Goal: Obtain resource: Download file/media

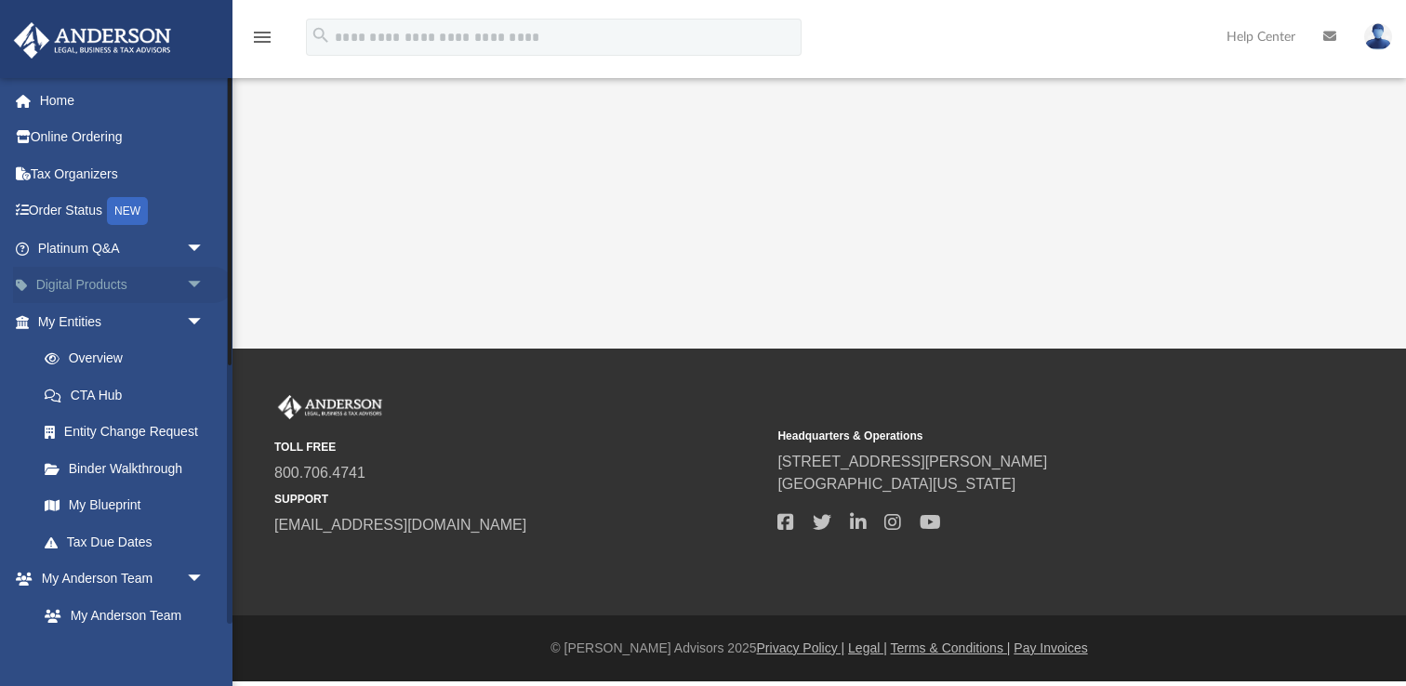
click at [196, 286] on span "arrow_drop_down" at bounding box center [204, 286] width 37 height 38
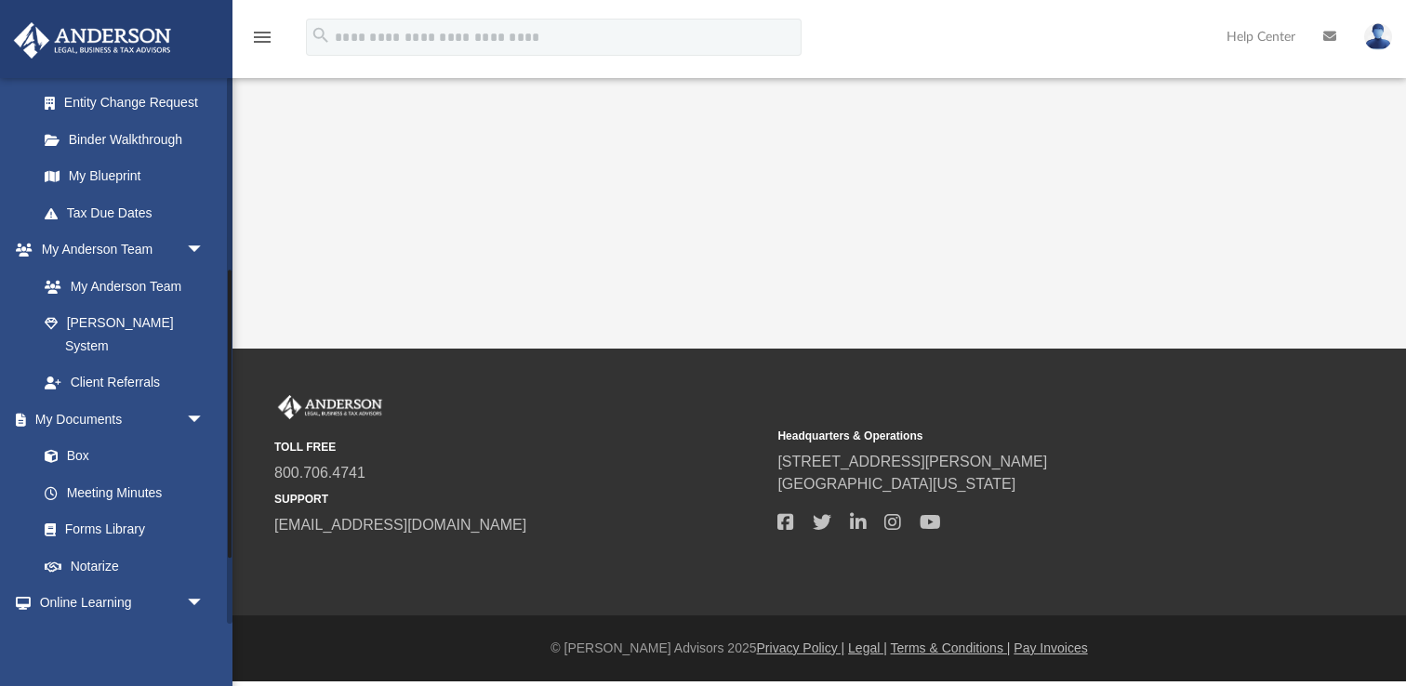
scroll to position [480, 0]
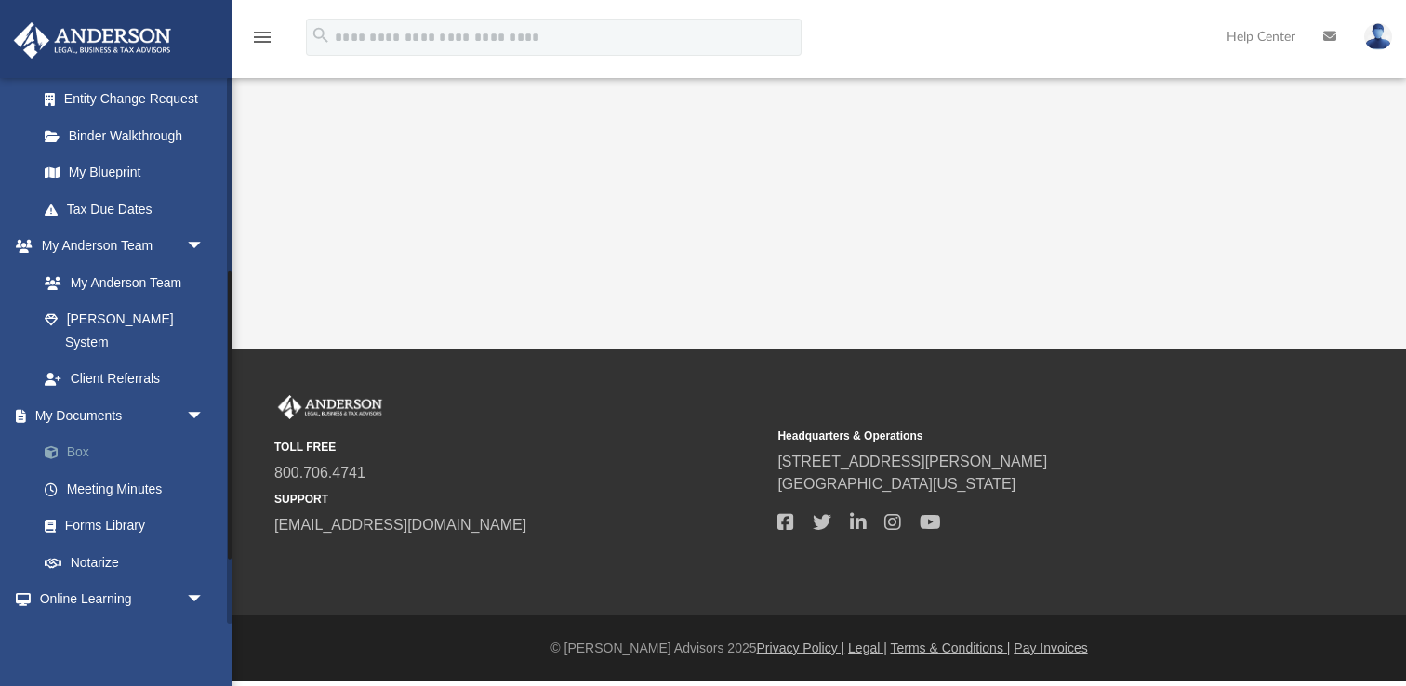
click at [83, 434] on link "Box" at bounding box center [129, 452] width 206 height 37
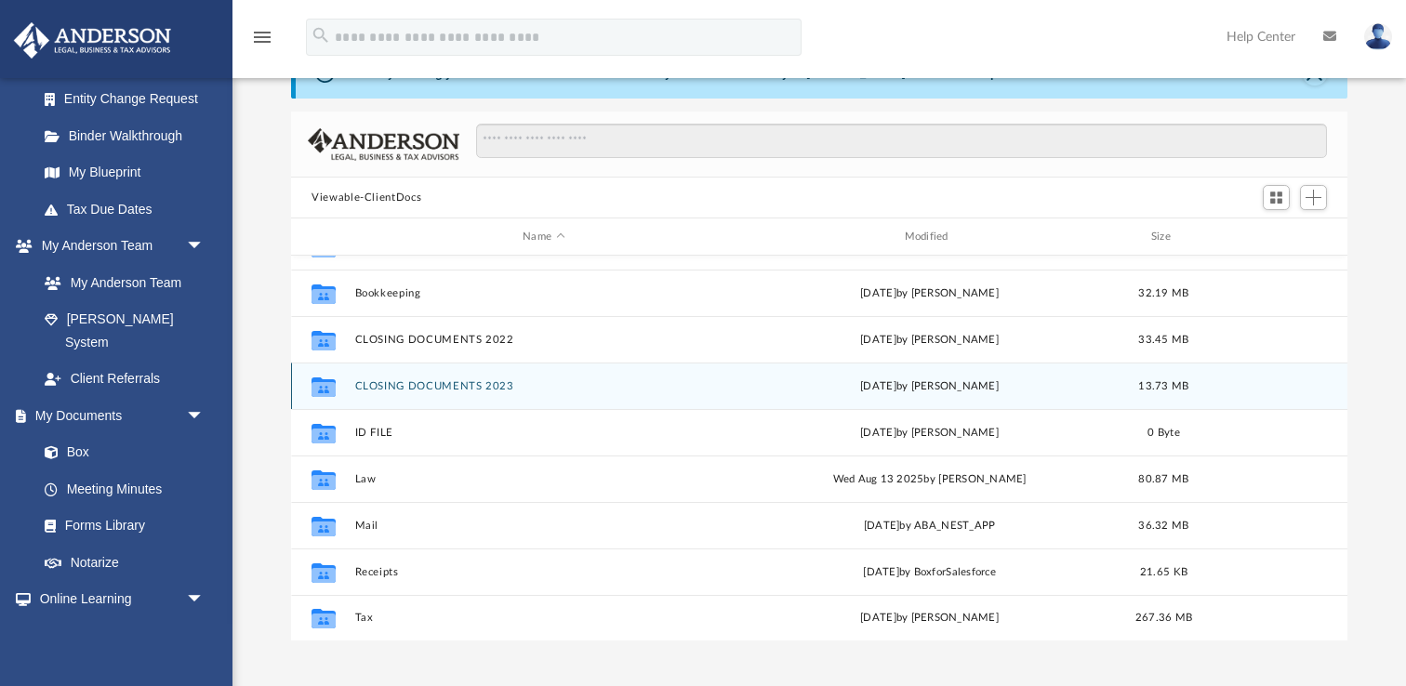
scroll to position [93, 0]
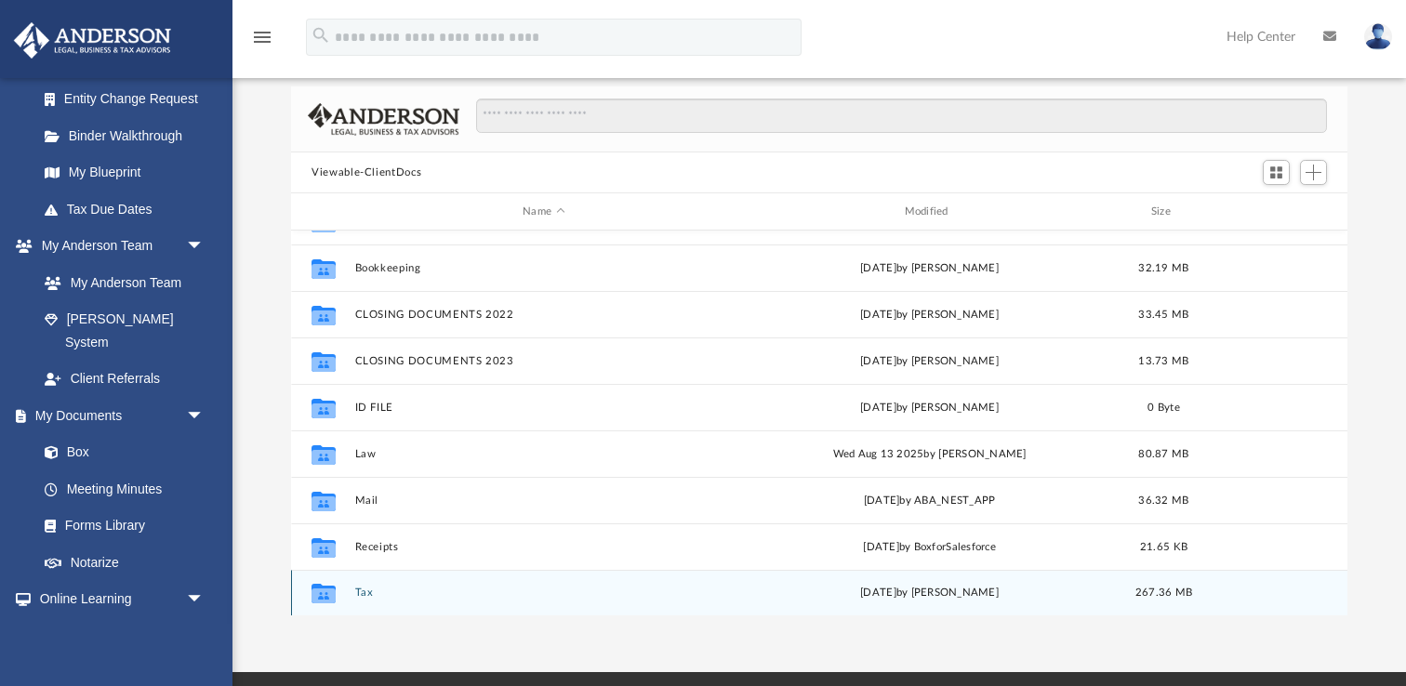
click at [329, 589] on icon "grid" at bounding box center [324, 596] width 24 height 15
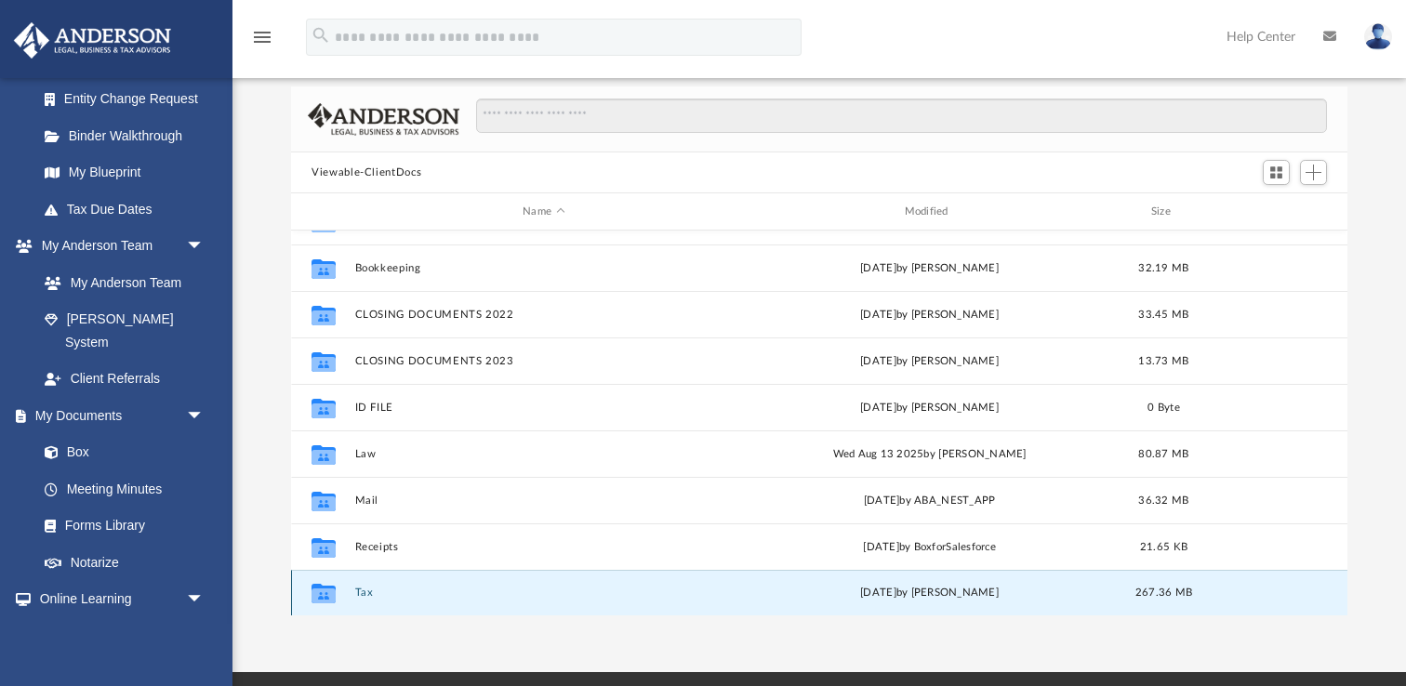
click at [329, 589] on icon "grid" at bounding box center [324, 596] width 24 height 15
click at [467, 591] on button "Tax" at bounding box center [544, 593] width 378 height 12
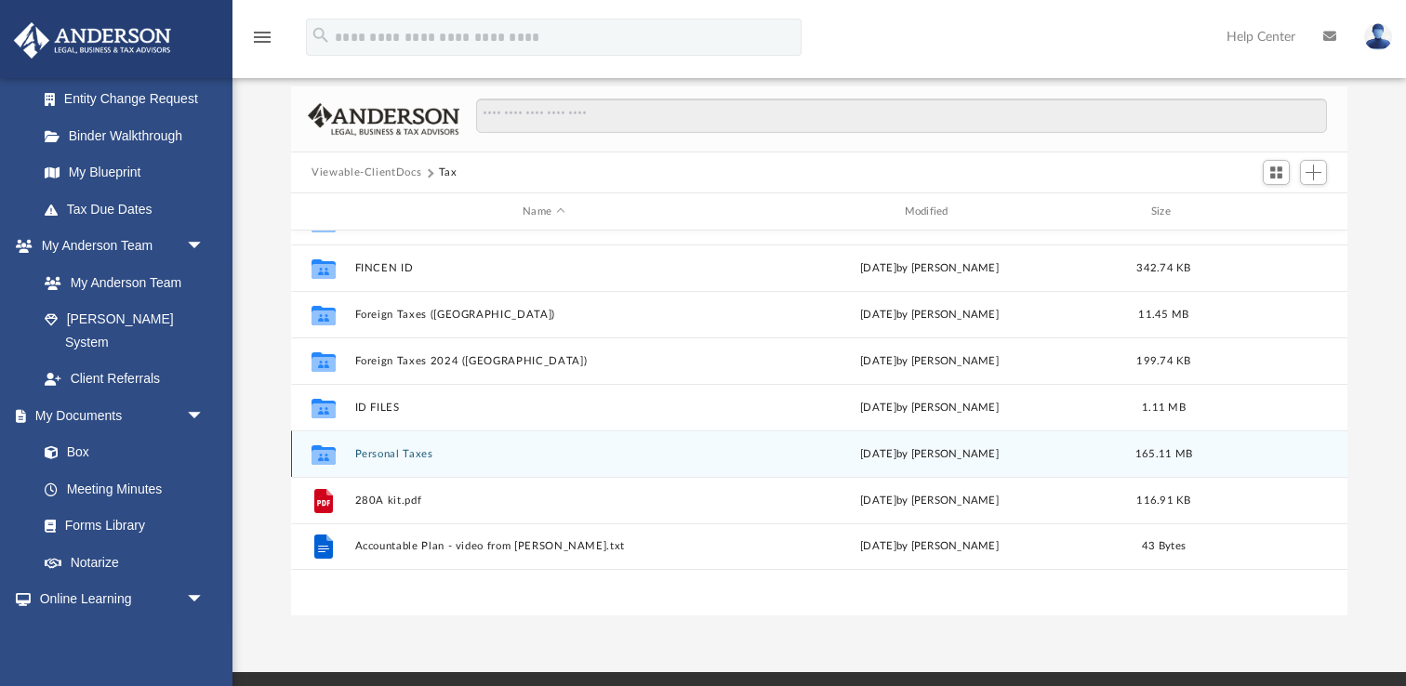
scroll to position [0, 0]
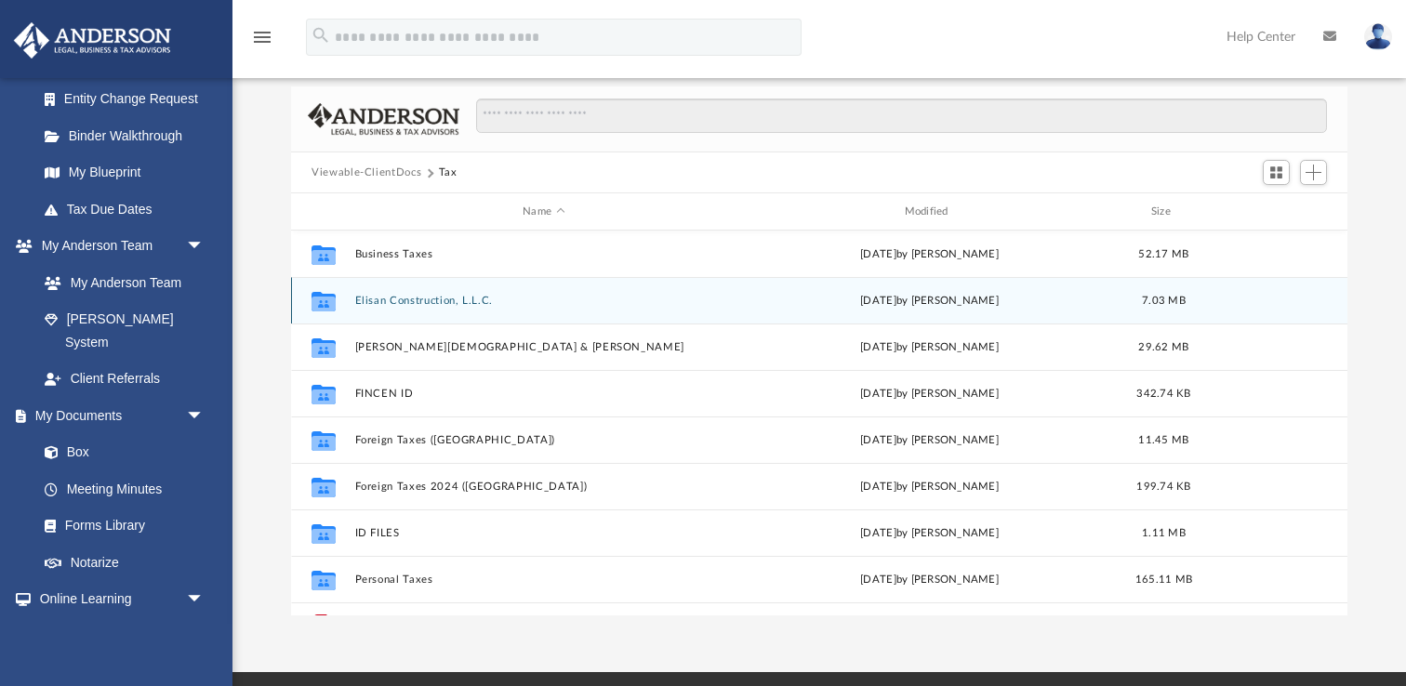
click at [542, 305] on button "Elisan Construction, L.L.C." at bounding box center [544, 301] width 378 height 12
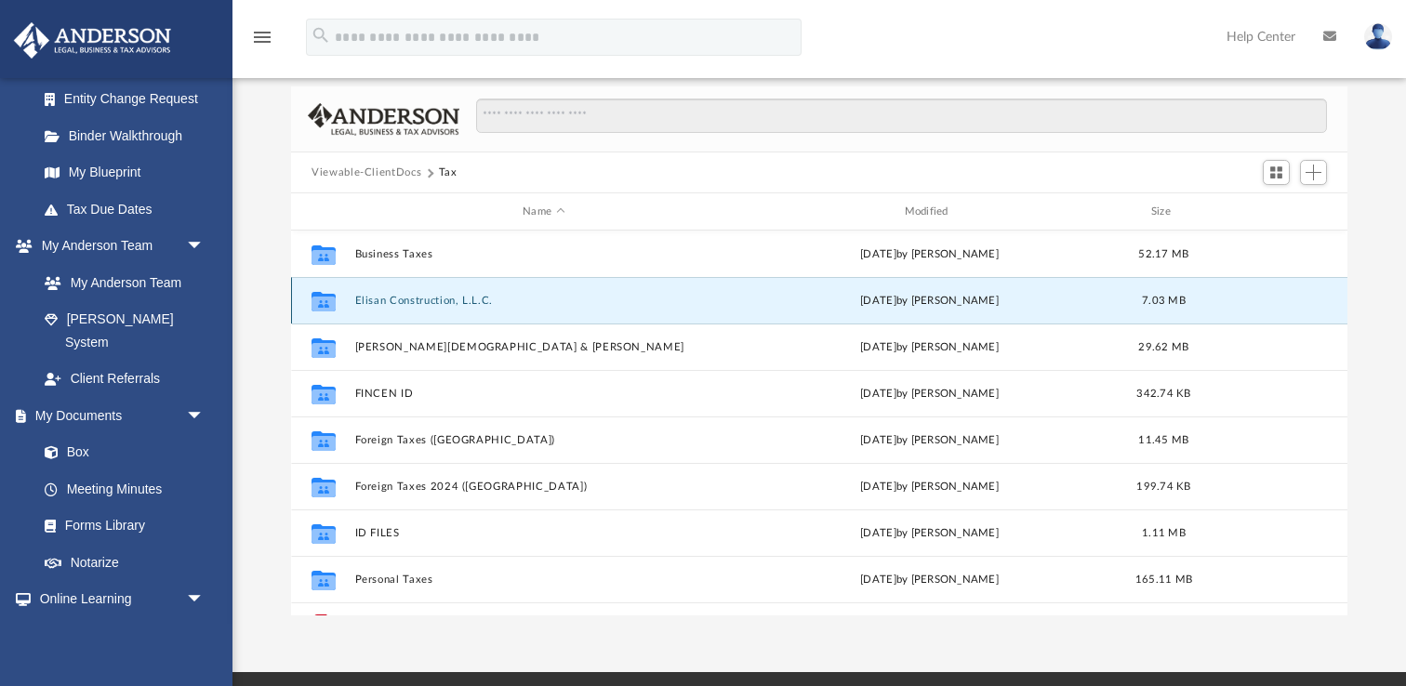
click at [542, 305] on button "Elisan Construction, L.L.C." at bounding box center [544, 301] width 378 height 12
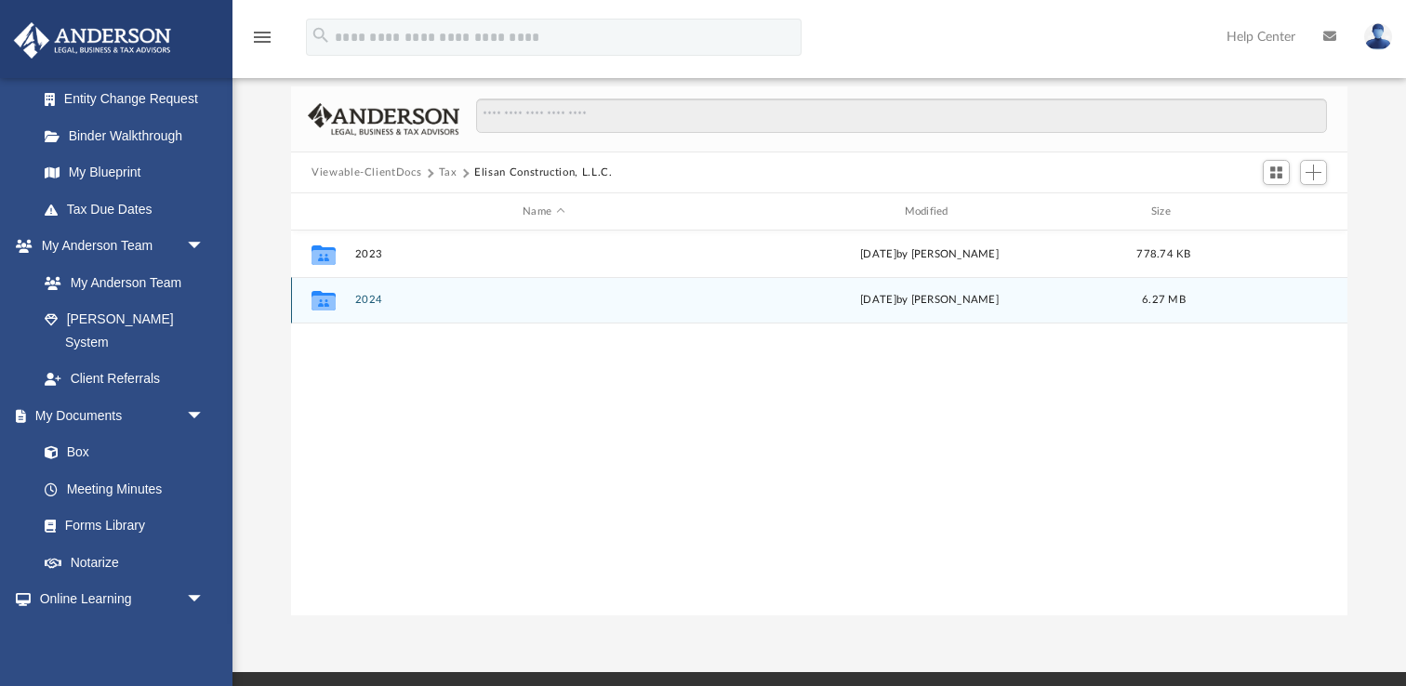
click at [542, 305] on button "2024" at bounding box center [544, 300] width 378 height 12
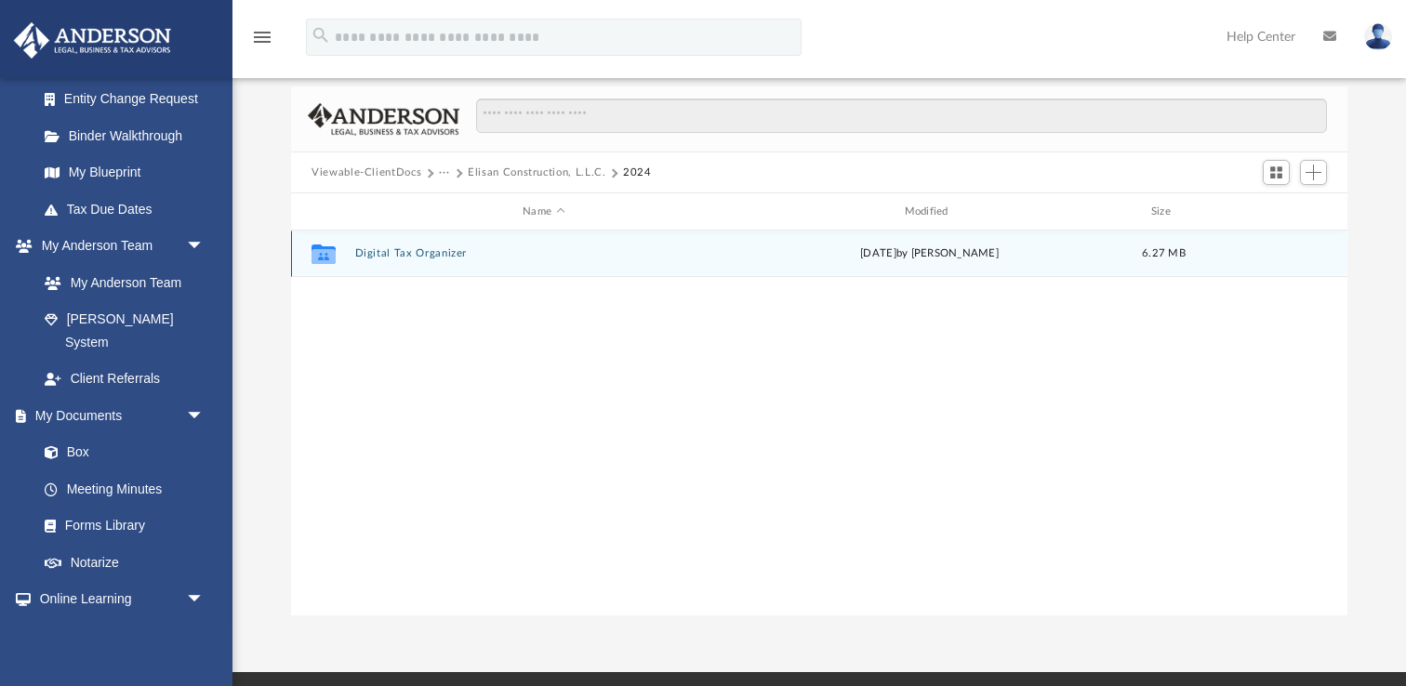
click at [492, 258] on button "Digital Tax Organizer" at bounding box center [544, 253] width 378 height 12
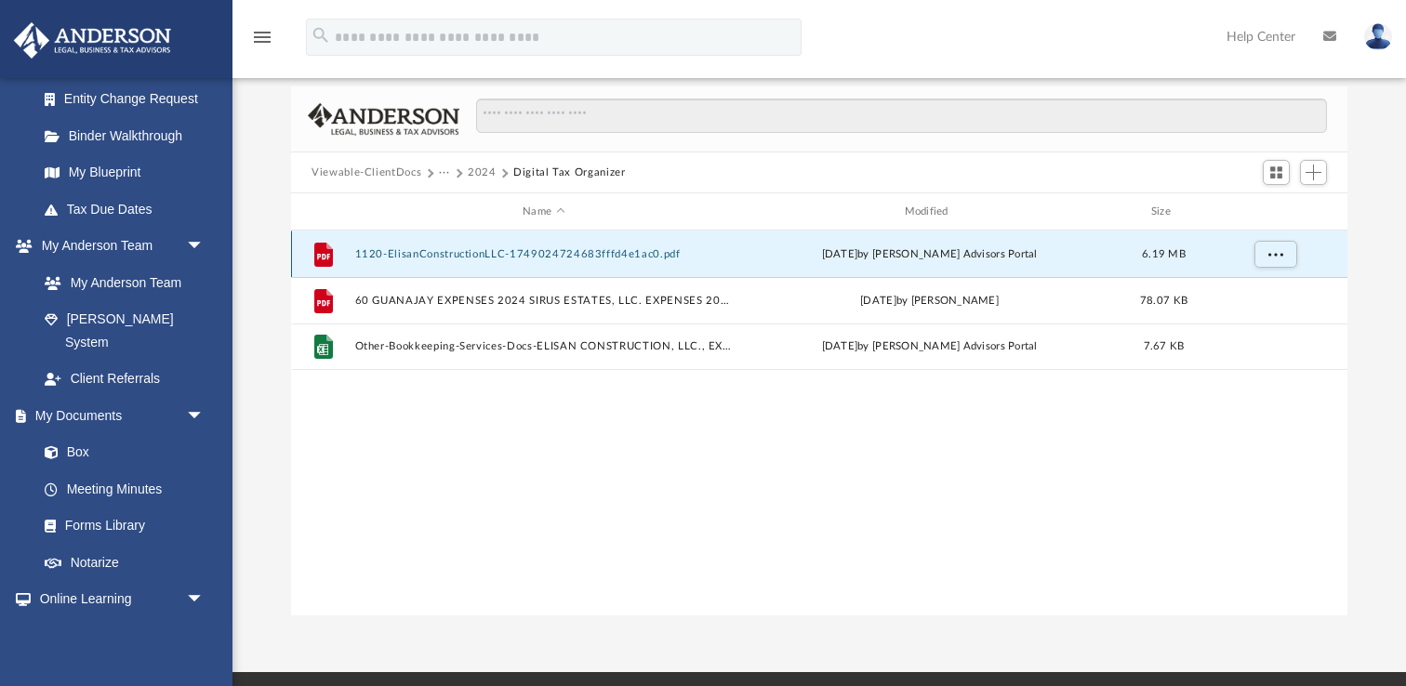
click at [495, 253] on button "1120-ElisanConstructionLLC-1749024724683fffd4e1ac0.pdf" at bounding box center [544, 254] width 378 height 12
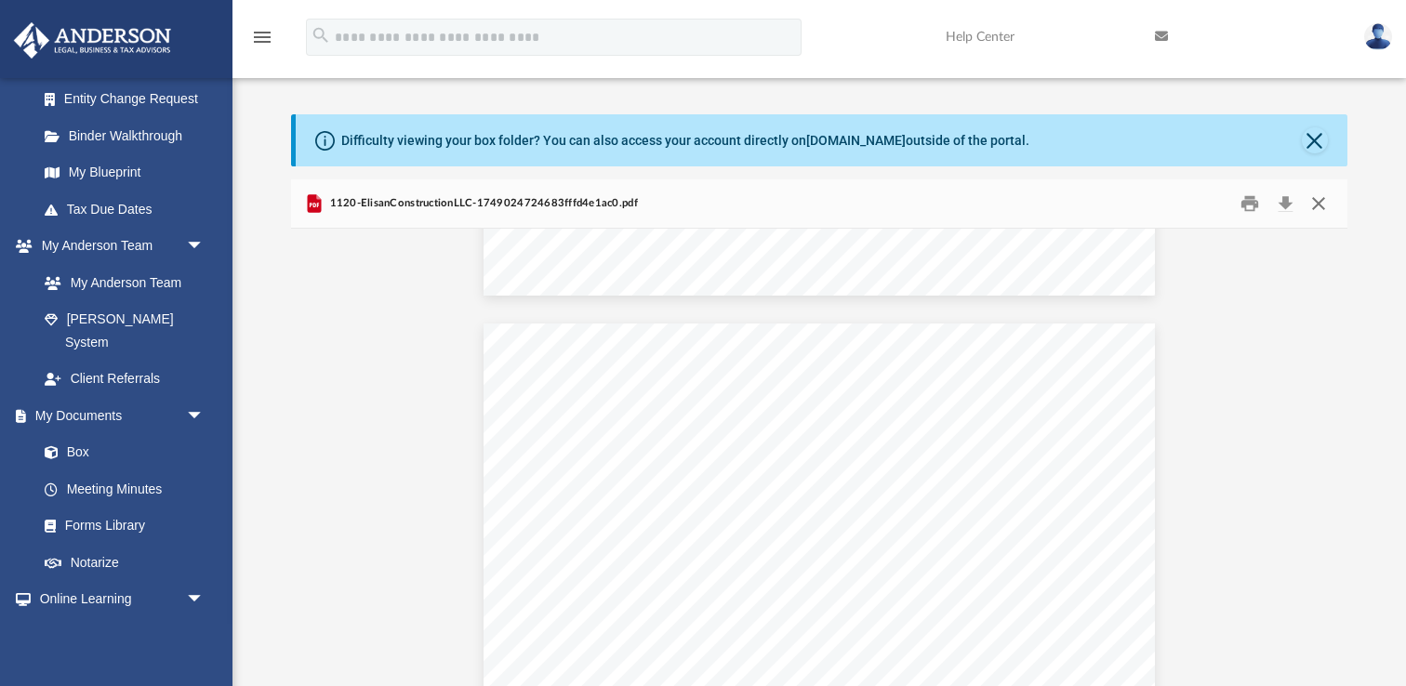
click at [1321, 208] on button "Close" at bounding box center [1318, 204] width 33 height 29
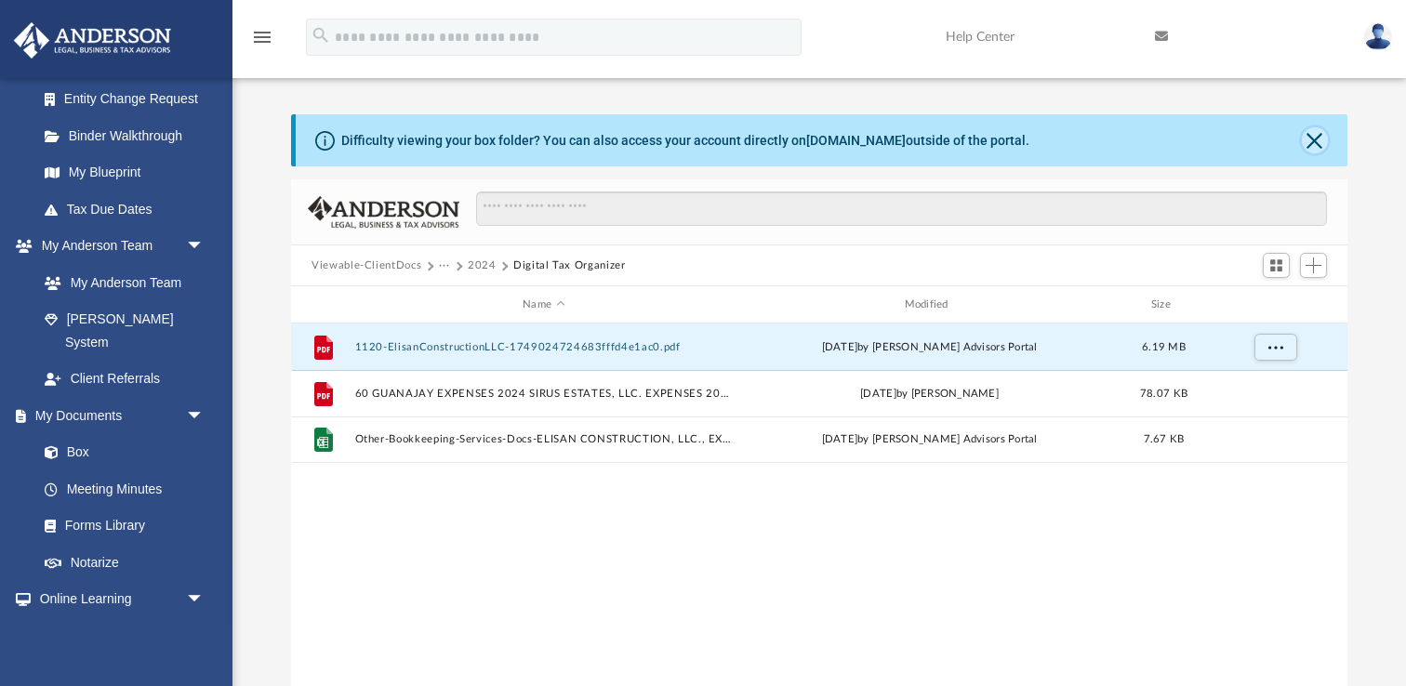
click at [1313, 138] on button "Close" at bounding box center [1315, 140] width 26 height 26
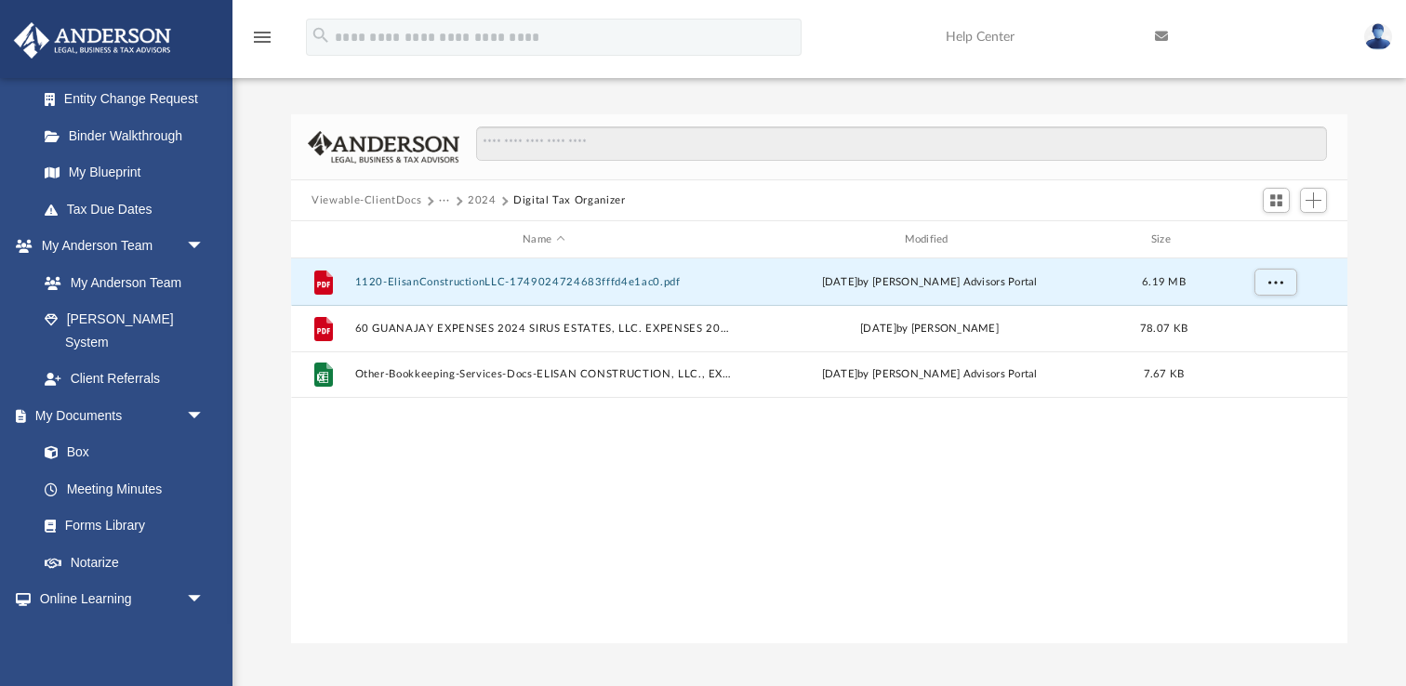
click at [484, 198] on button "2024" at bounding box center [482, 200] width 29 height 17
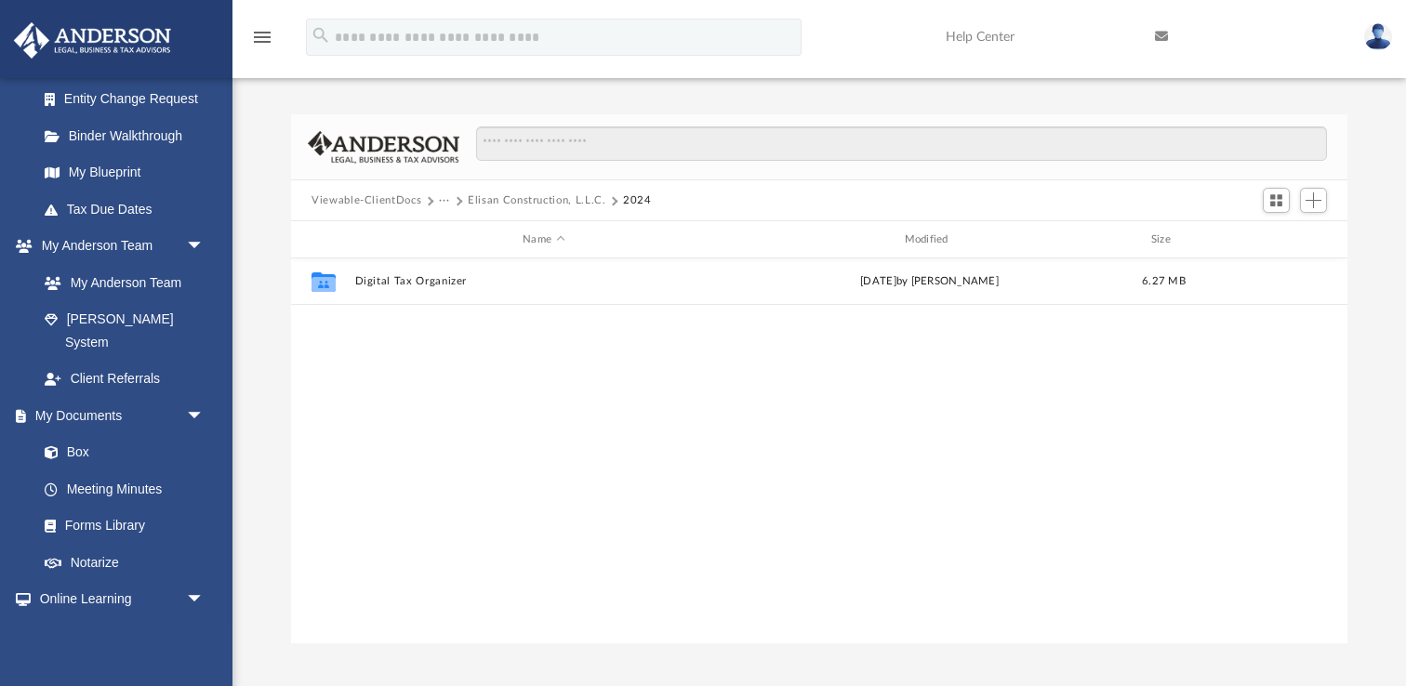
click at [517, 198] on button "Elisan Construction, L.L.C." at bounding box center [537, 200] width 139 height 17
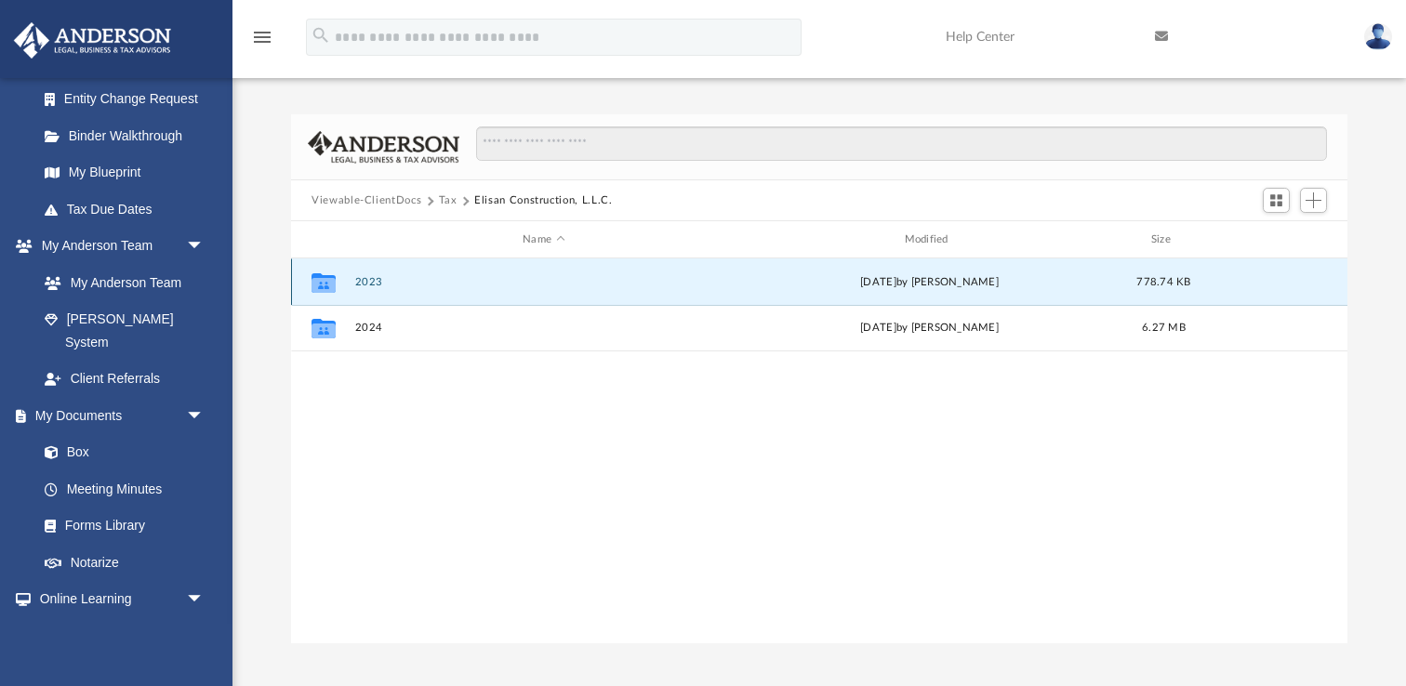
click at [400, 279] on button "2023" at bounding box center [544, 282] width 378 height 12
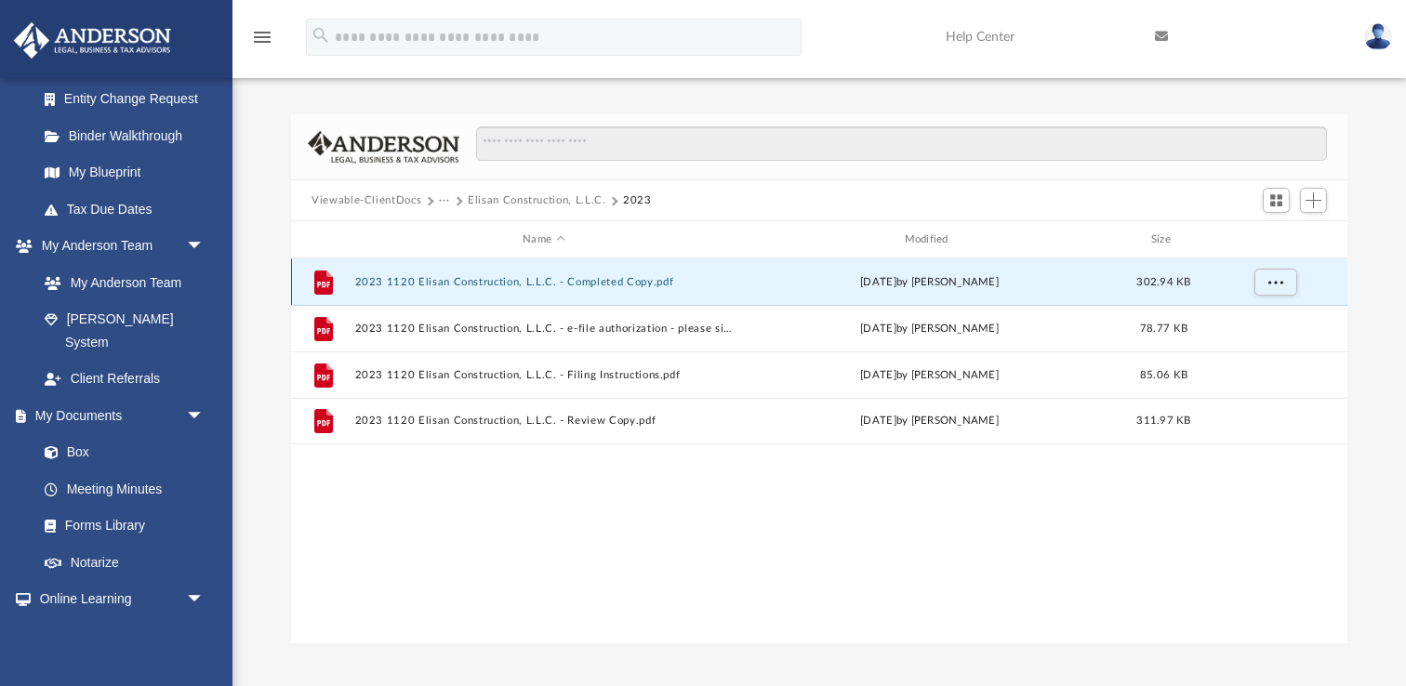
click at [484, 286] on button "2023 1120 Elisan Construction, L.L.C. - Completed Copy.pdf" at bounding box center [544, 282] width 378 height 12
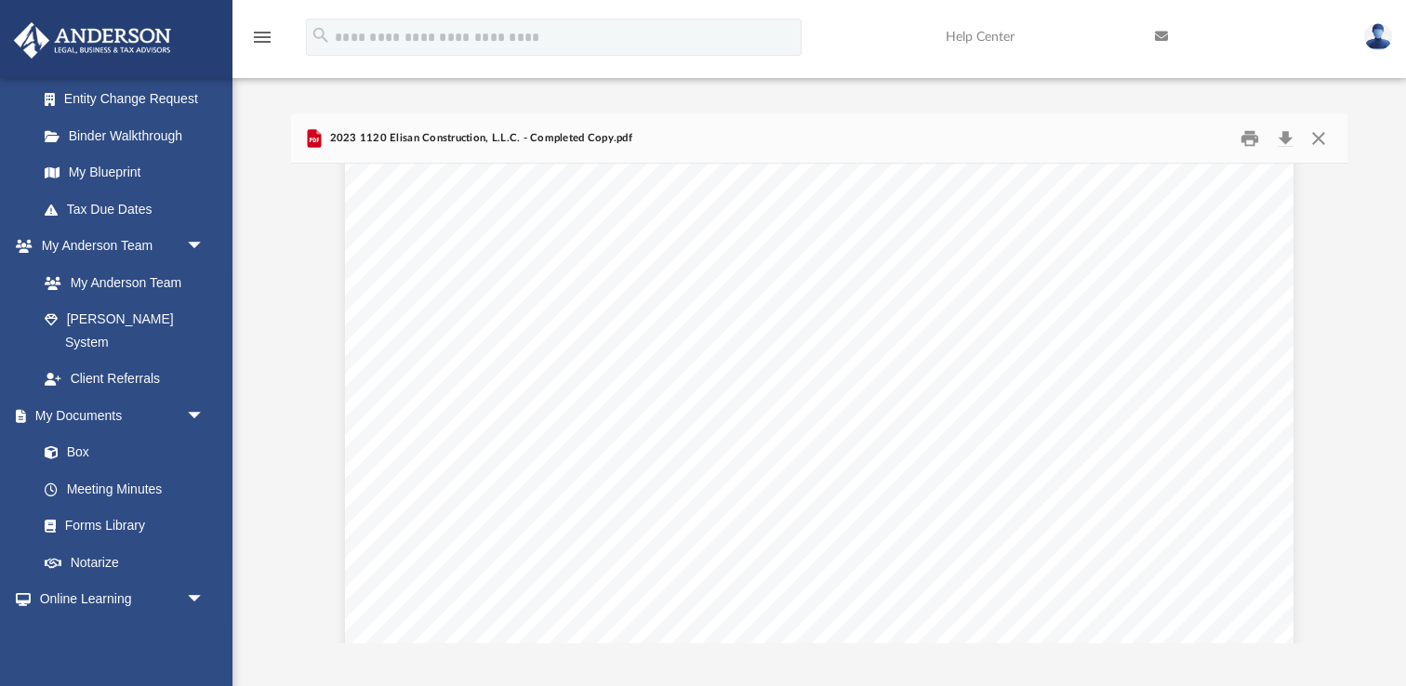
scroll to position [10537, 0]
click at [763, 437] on span "~~~~~~~~~~~~~~~~~~~~~~~~~~~~~~~~~~~~~" at bounding box center [839, 443] width 407 height 12
click at [1322, 136] on button "Close" at bounding box center [1318, 139] width 33 height 29
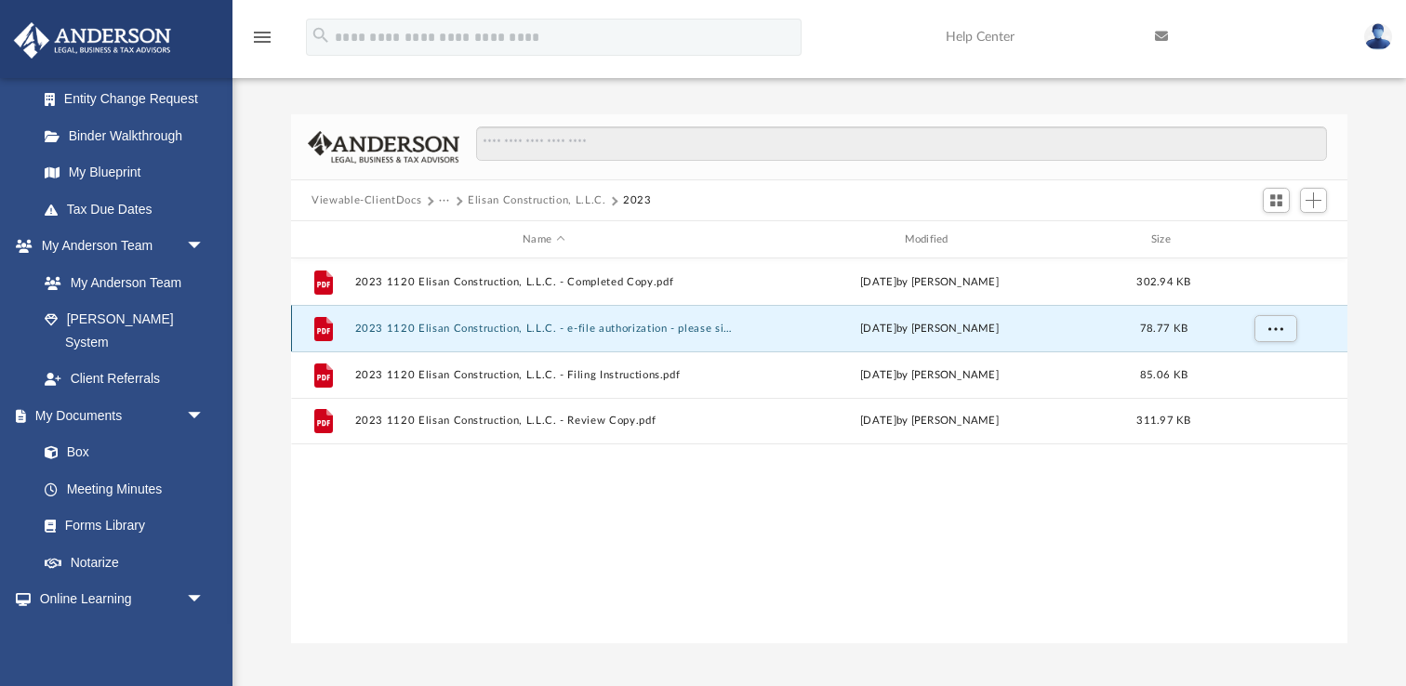
click at [714, 327] on button "2023 1120 Elisan Construction, L.L.C. - e-file authorization - please sign.pdf" at bounding box center [544, 329] width 378 height 12
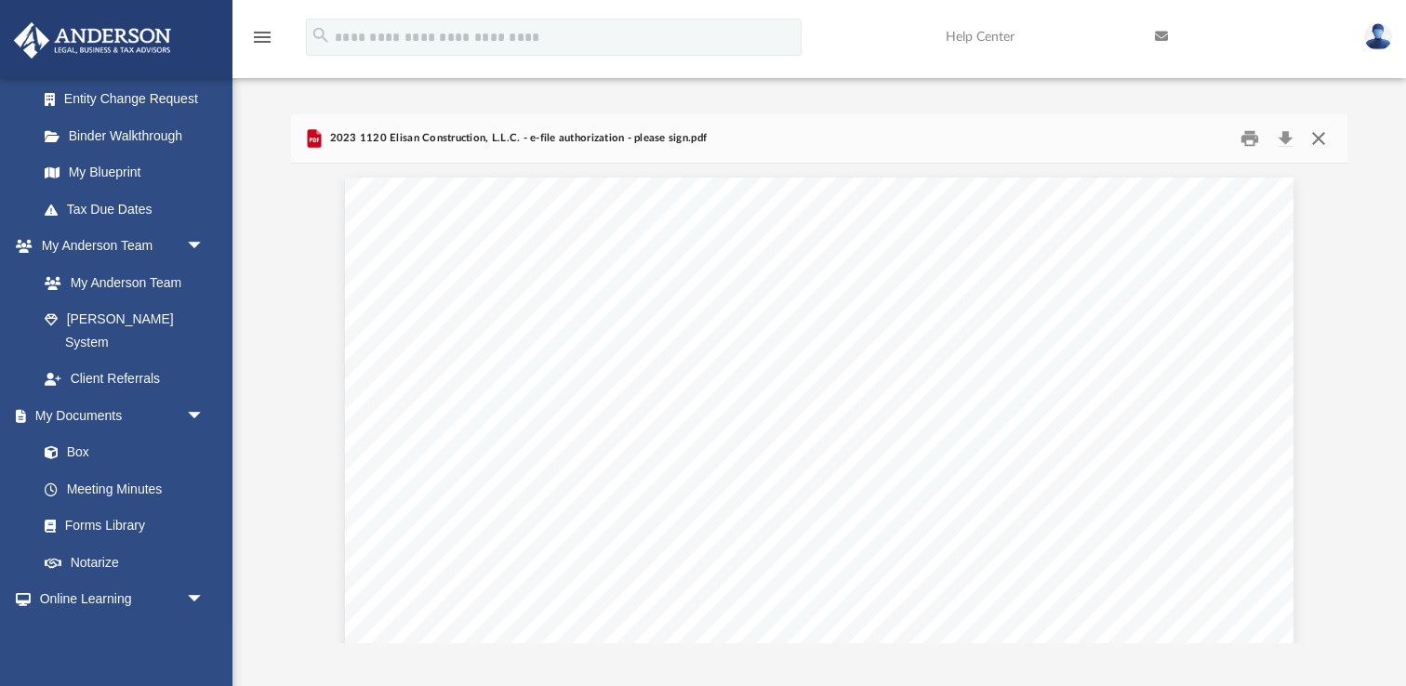
click at [1323, 137] on button "Close" at bounding box center [1318, 139] width 33 height 29
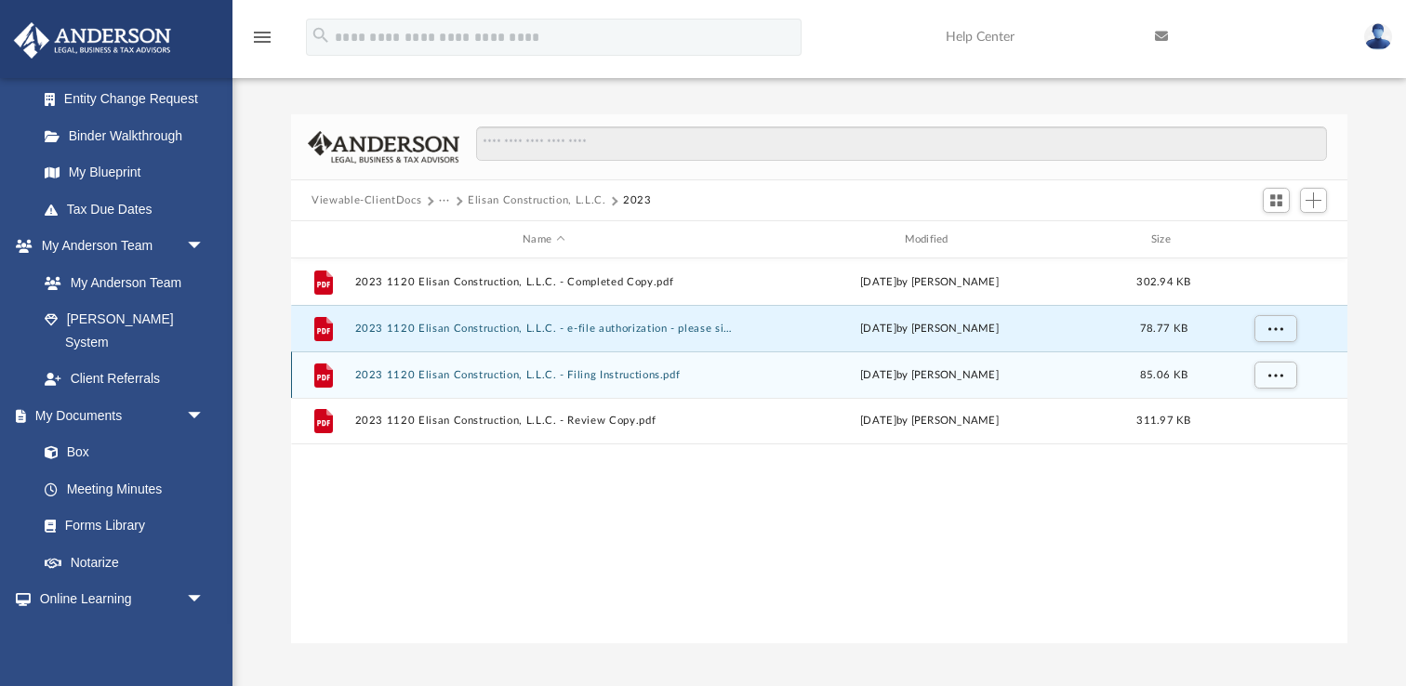
click at [776, 371] on div "[DATE] by [PERSON_NAME]" at bounding box center [930, 375] width 378 height 17
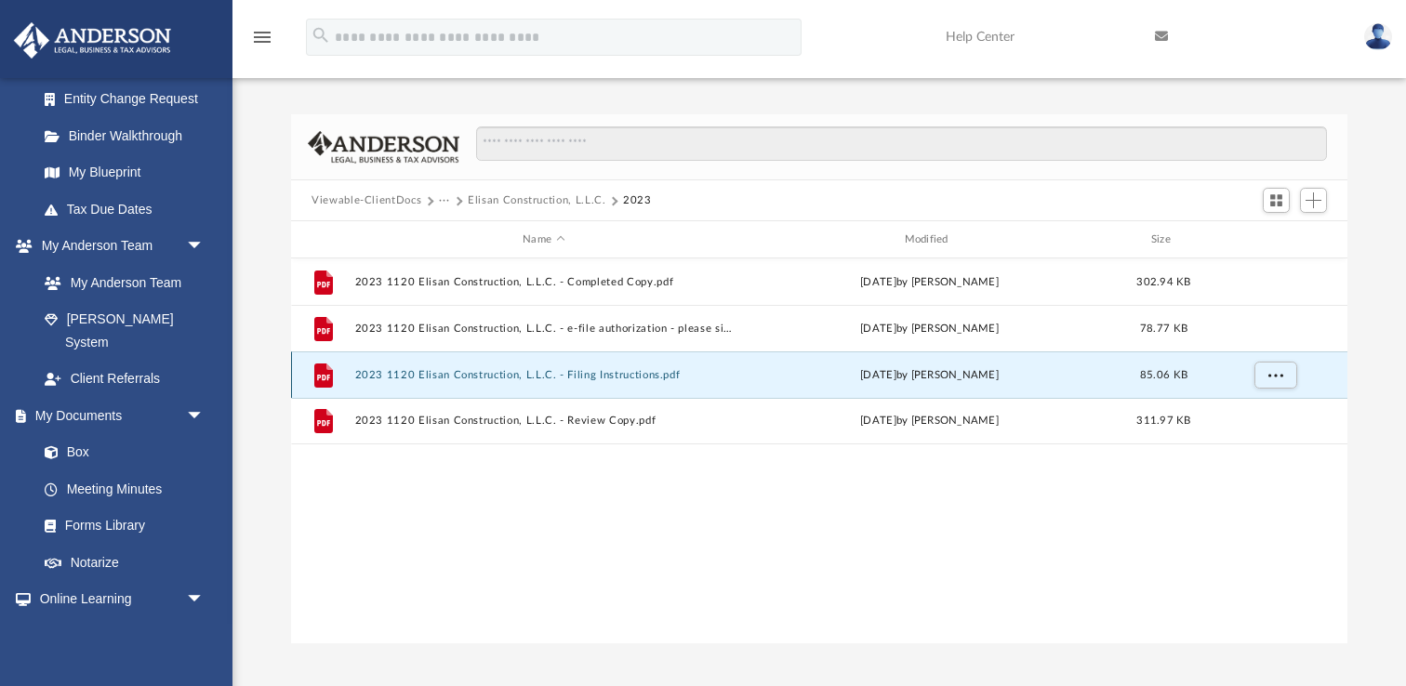
click at [738, 373] on div "File 2023 1120 Elisan Construction, L.L.C. - Filing Instructions.pdf [DATE] by …" at bounding box center [819, 375] width 1056 height 46
click at [593, 373] on button "2023 1120 Elisan Construction, L.L.C. - Filing Instructions.pdf" at bounding box center [544, 375] width 378 height 12
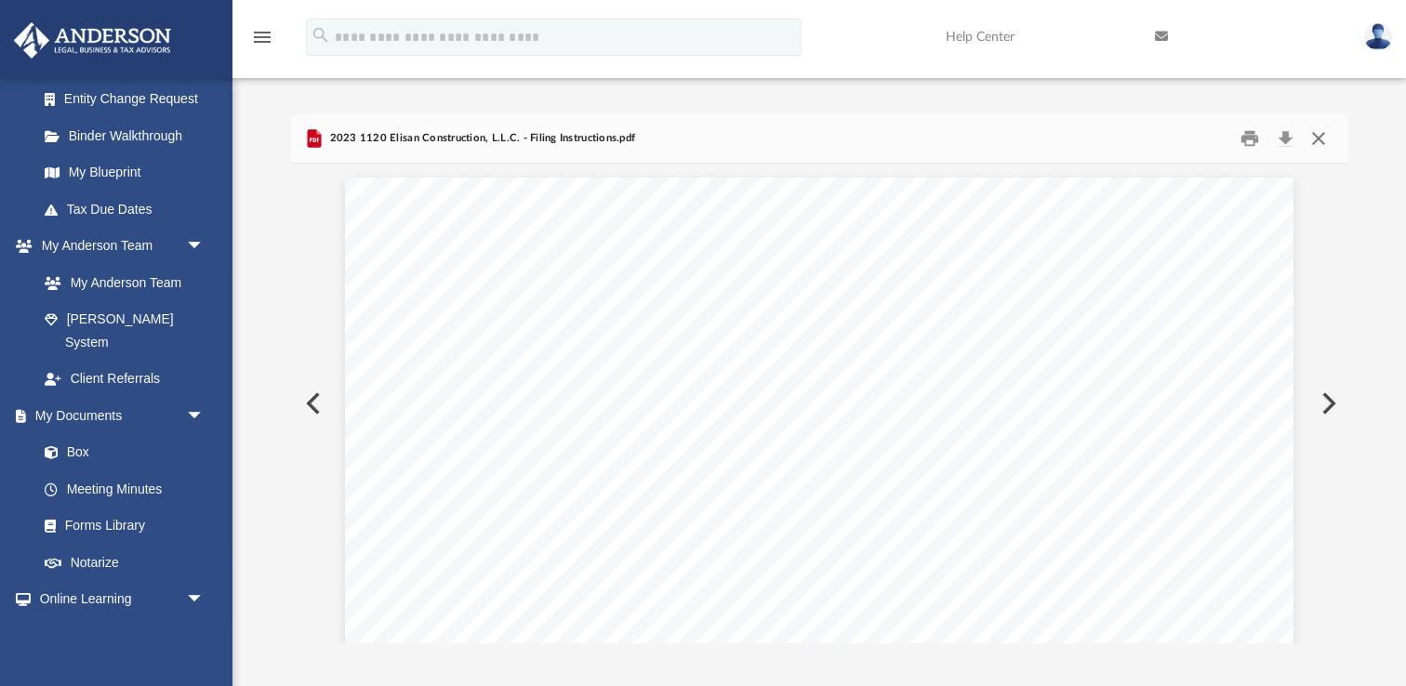
click at [1317, 137] on button "Close" at bounding box center [1318, 139] width 33 height 29
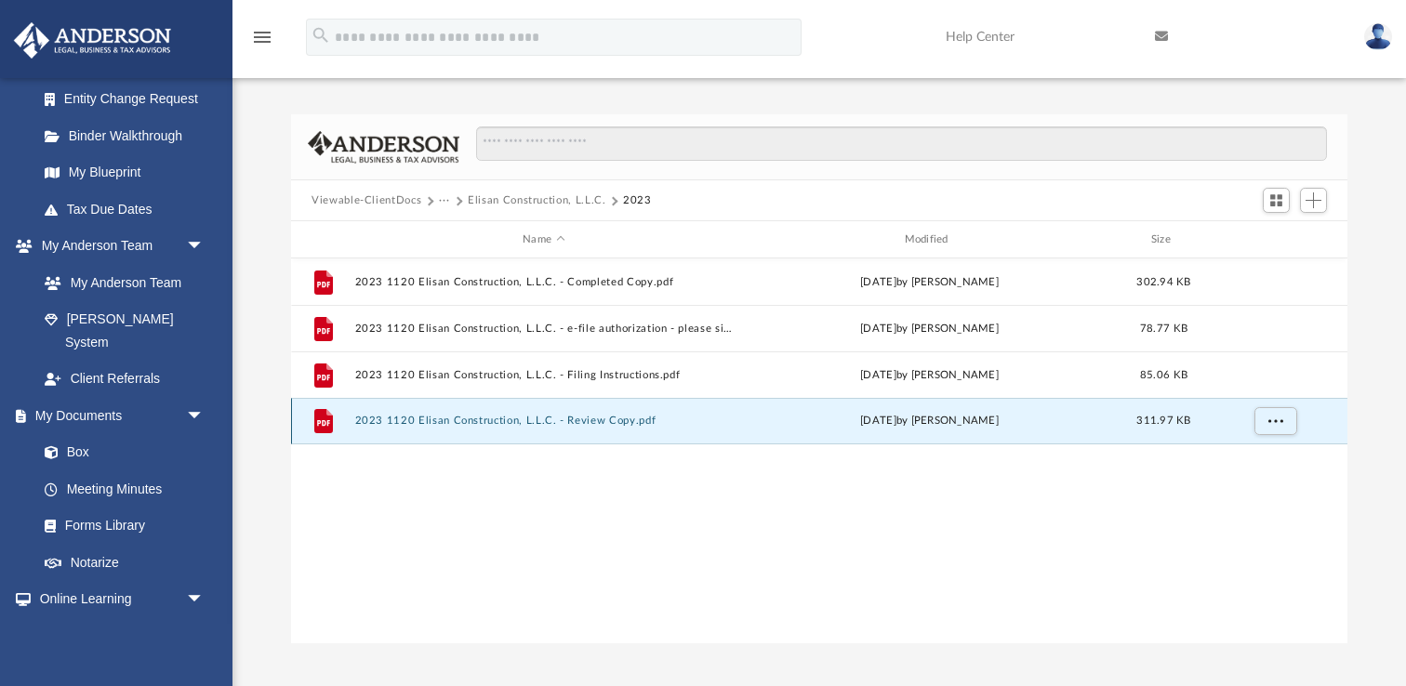
click at [617, 423] on button "2023 1120 Elisan Construction, L.L.C. - Review Copy.pdf" at bounding box center [544, 421] width 378 height 12
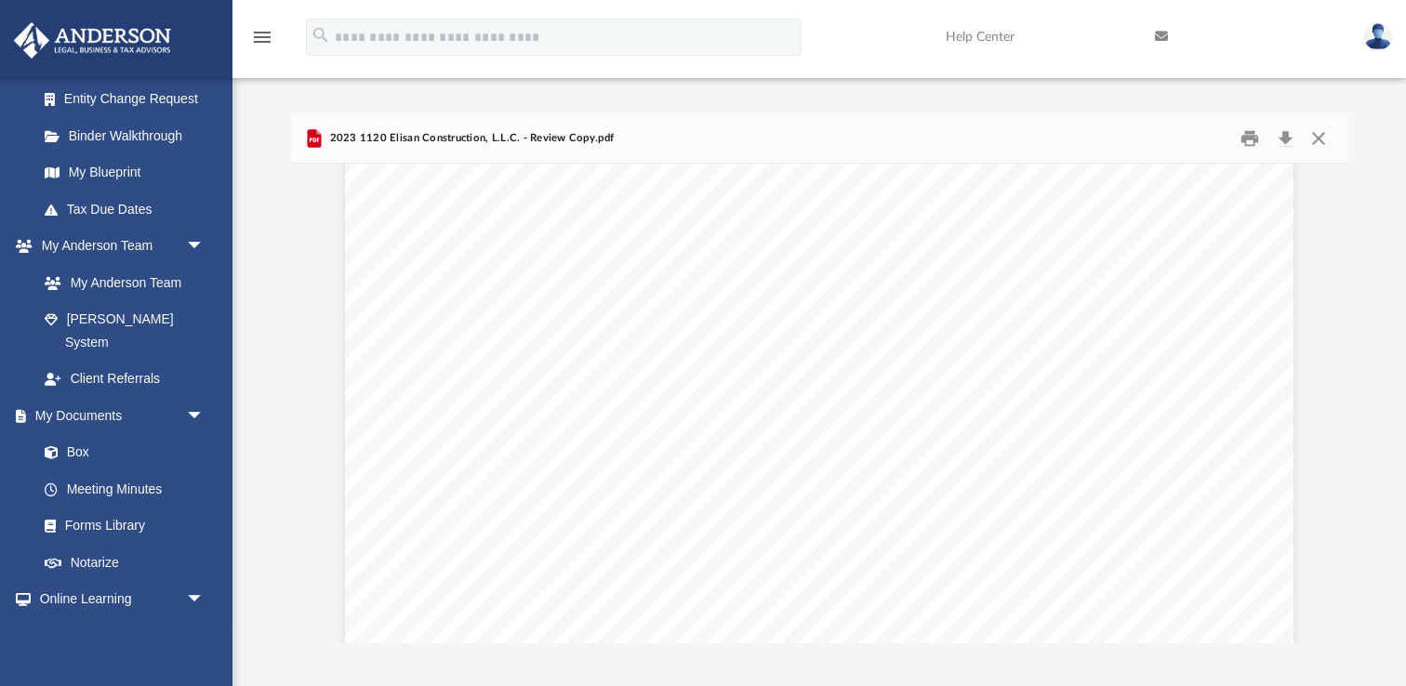
scroll to position [11600, 0]
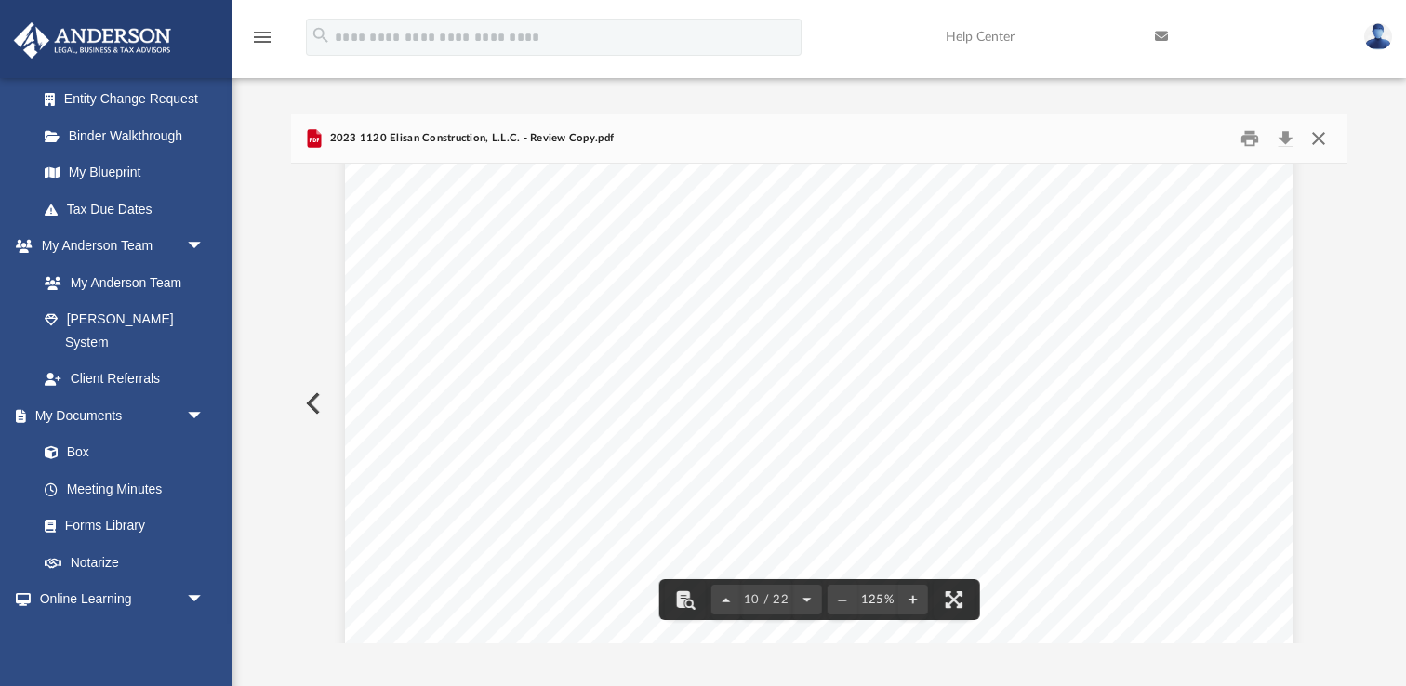
click at [1319, 135] on button "Close" at bounding box center [1318, 139] width 33 height 29
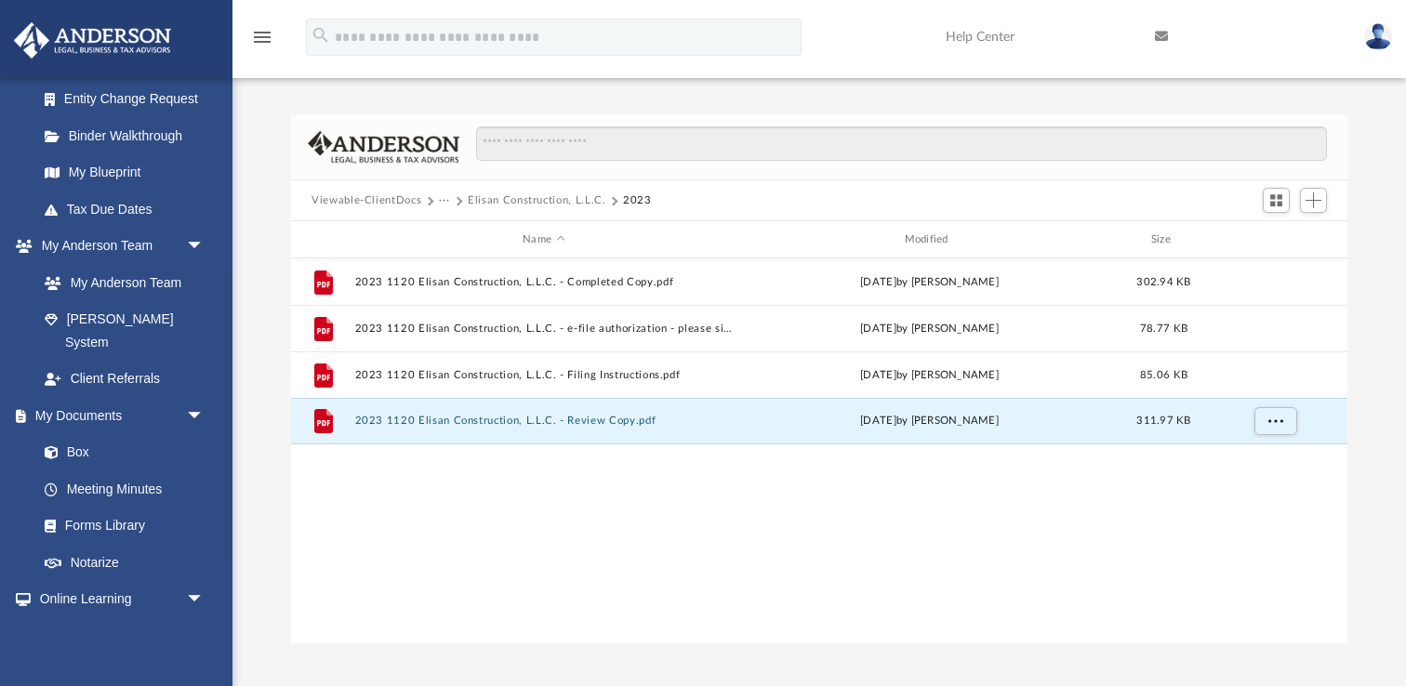
click at [527, 198] on button "Elisan Construction, L.L.C." at bounding box center [537, 200] width 139 height 17
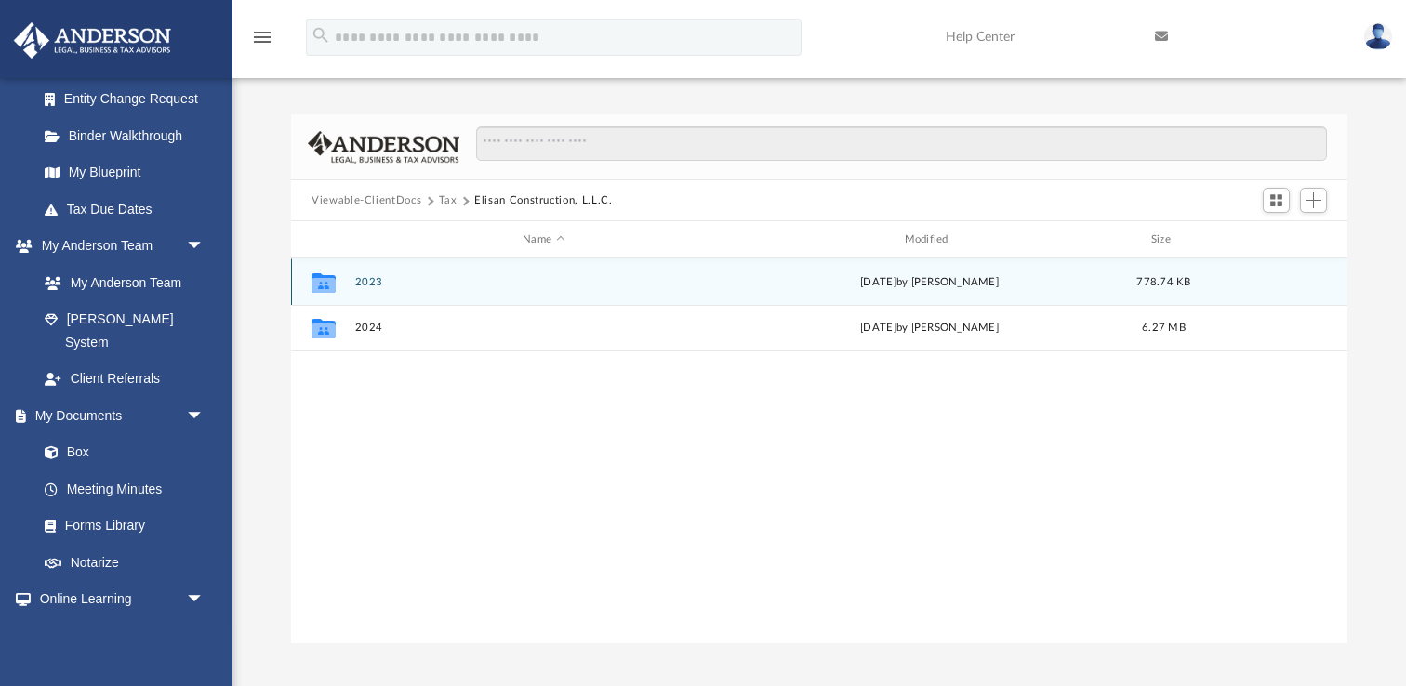
click at [361, 281] on button "2023" at bounding box center [544, 282] width 378 height 12
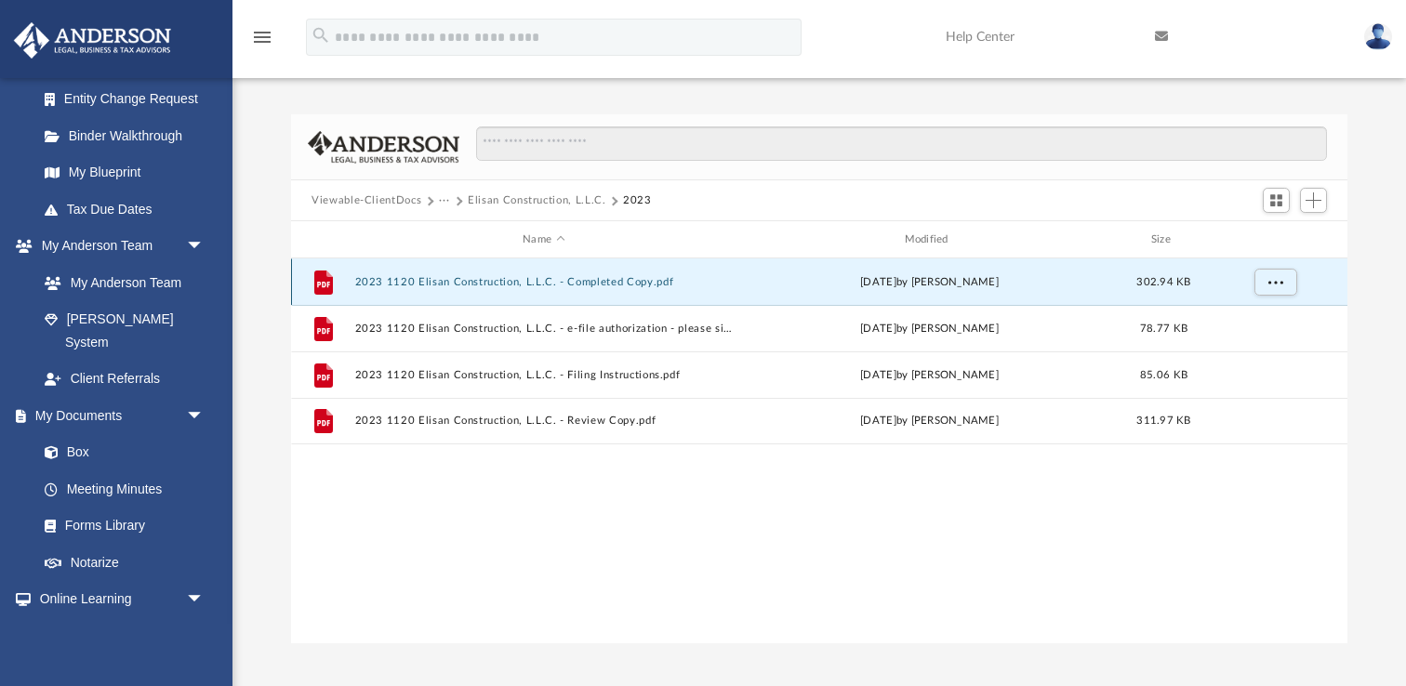
click at [590, 285] on button "2023 1120 Elisan Construction, L.L.C. - Completed Copy.pdf" at bounding box center [544, 282] width 378 height 12
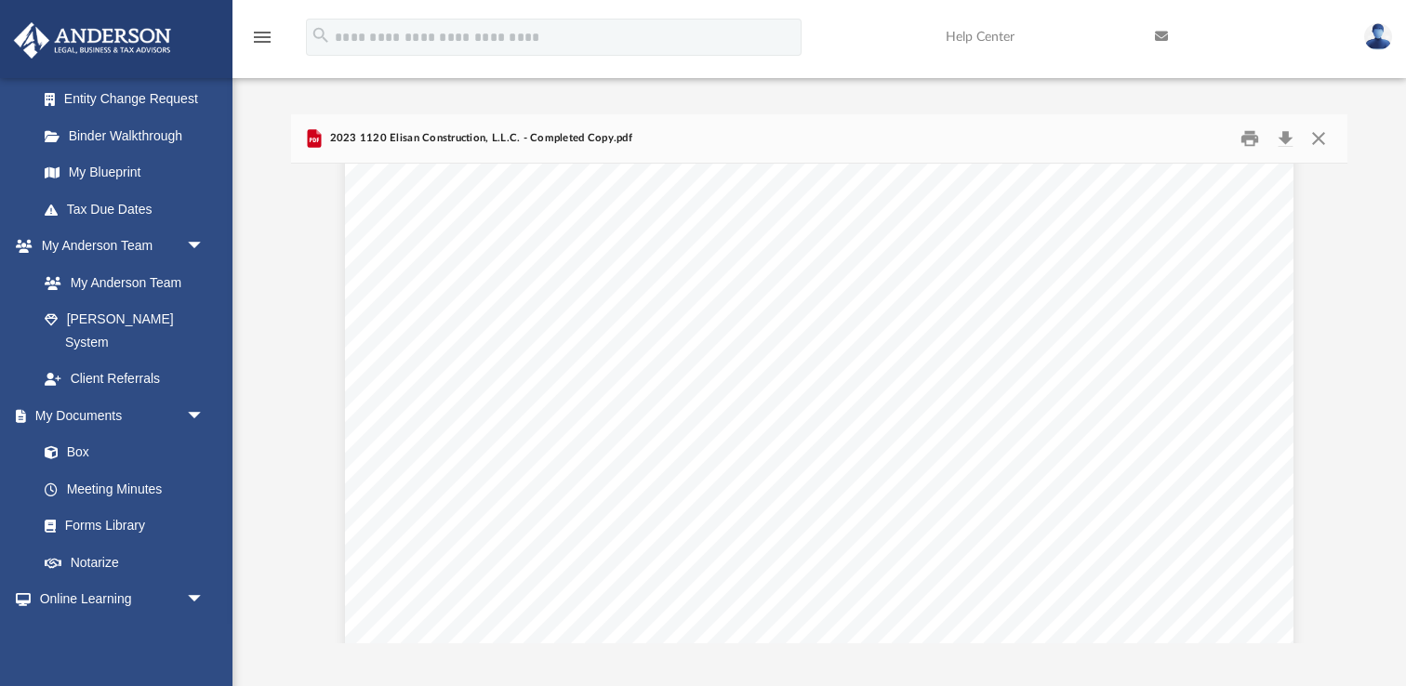
scroll to position [7621, 0]
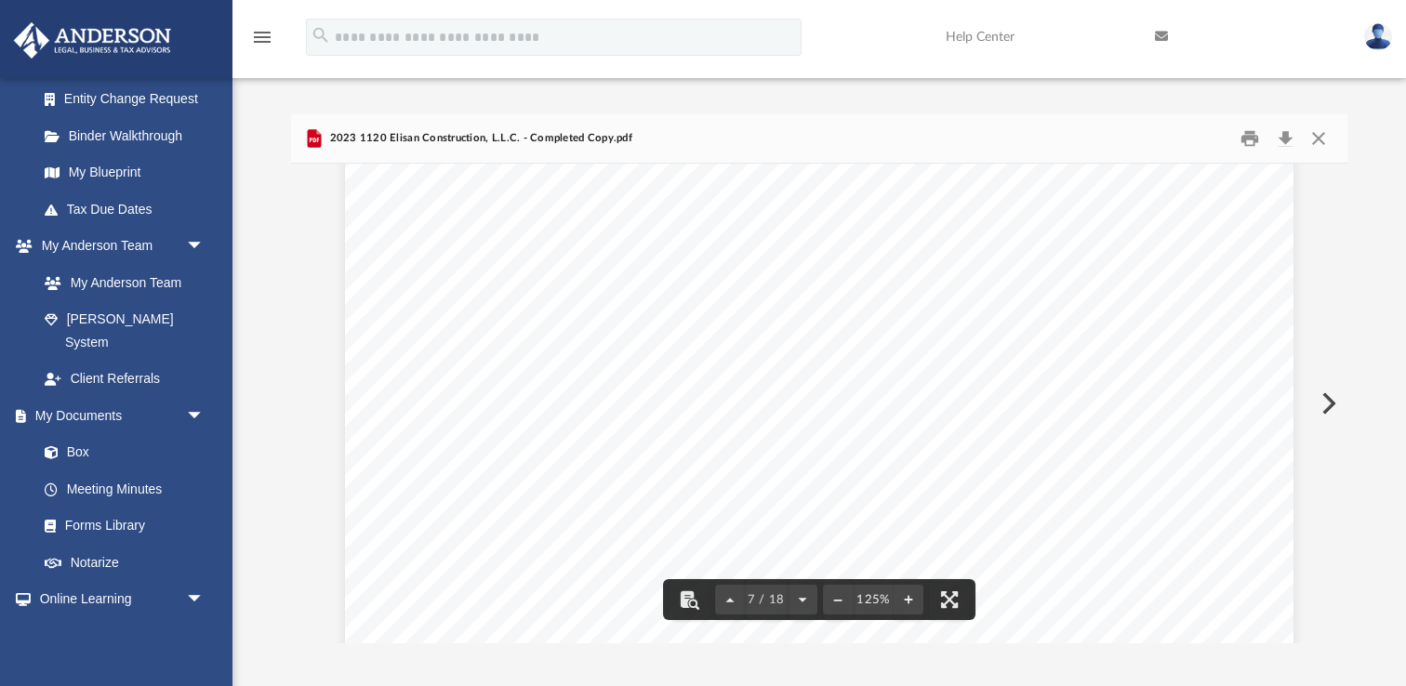
click at [1332, 398] on button "Preview" at bounding box center [1327, 404] width 41 height 52
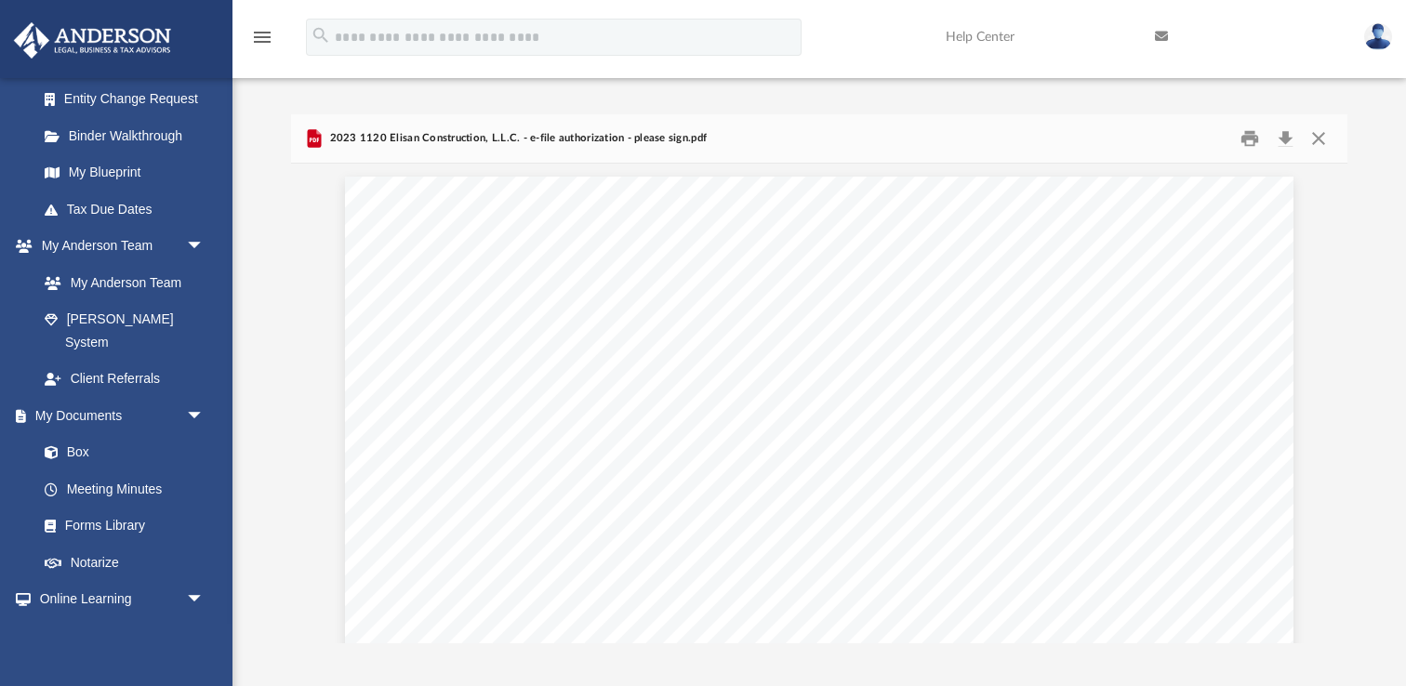
scroll to position [0, 0]
click at [1327, 403] on button "Preview" at bounding box center [1327, 404] width 41 height 52
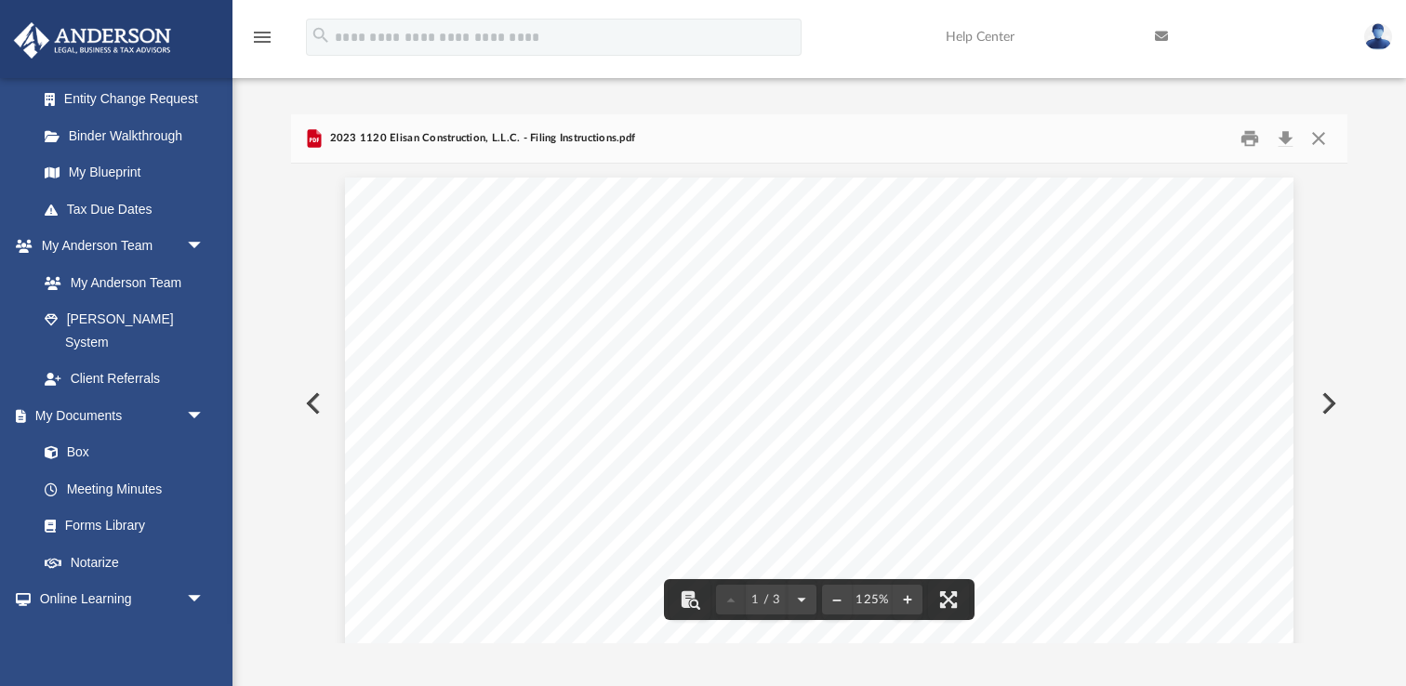
click at [308, 405] on button "Preview" at bounding box center [311, 404] width 41 height 52
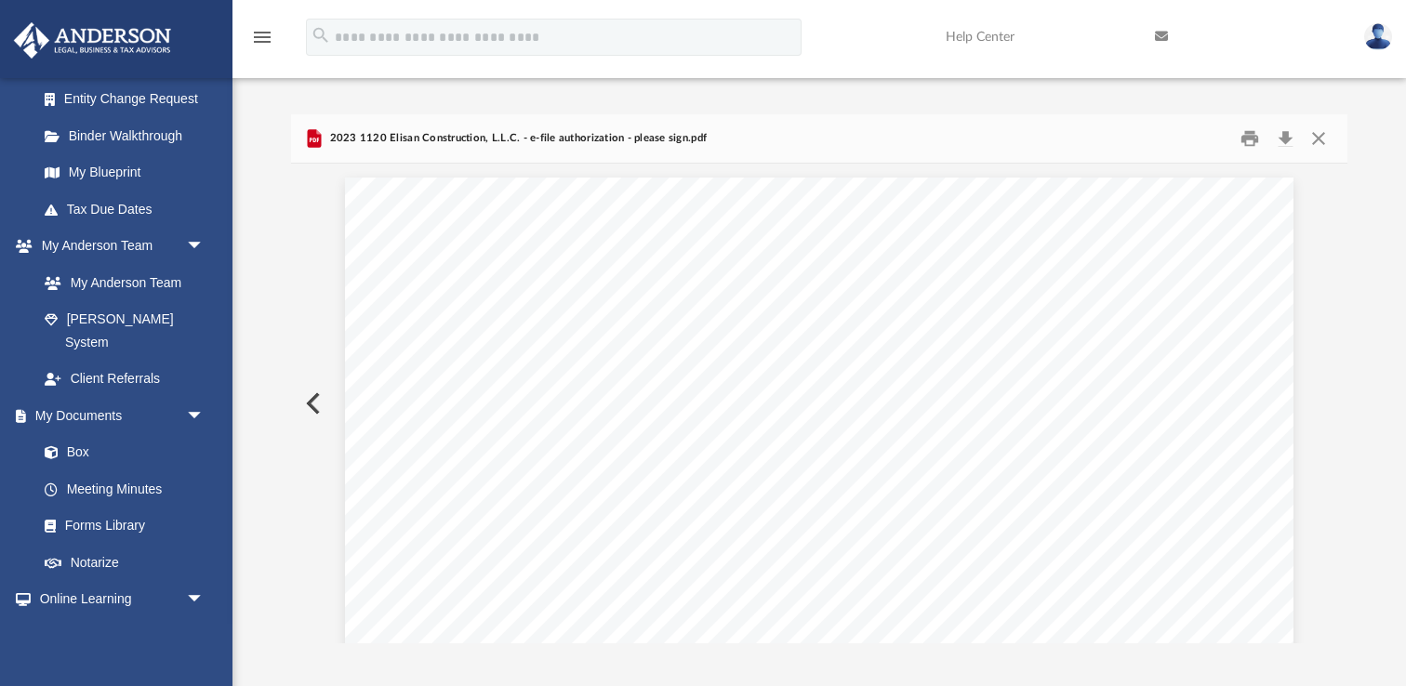
click at [308, 405] on button "Preview" at bounding box center [311, 404] width 41 height 52
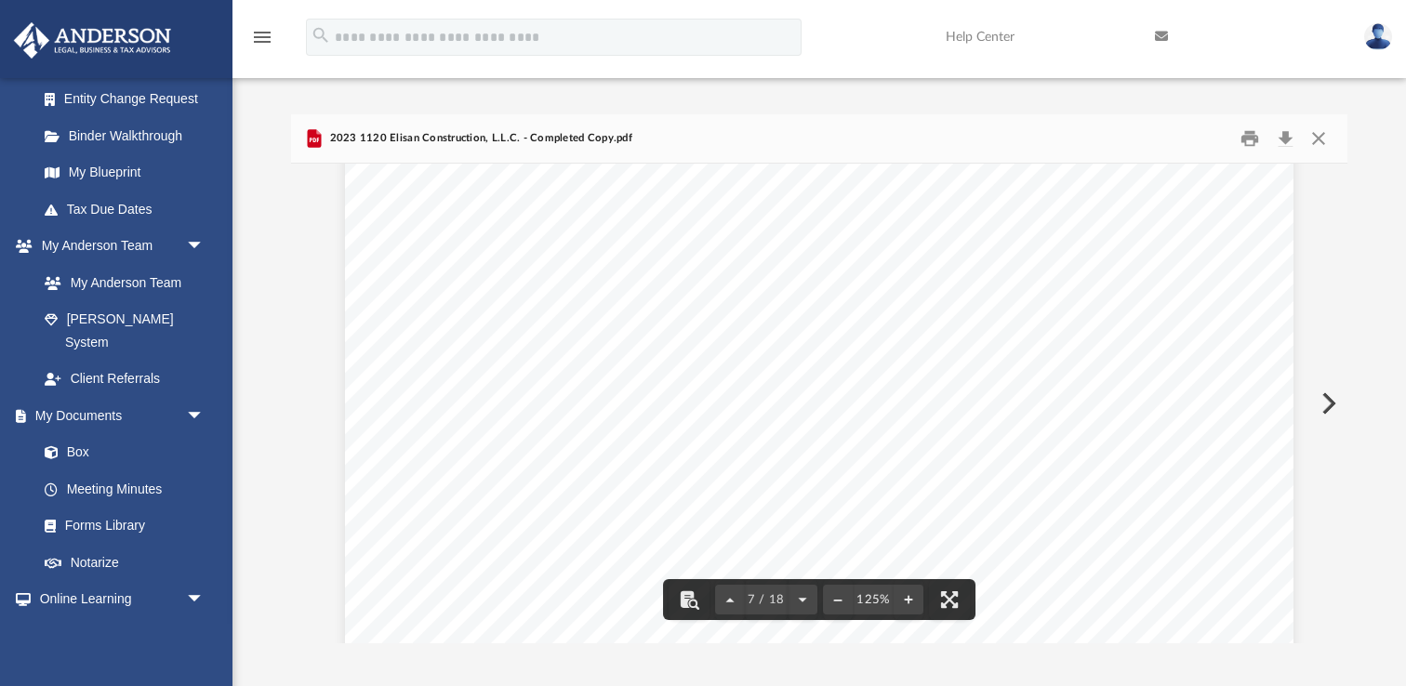
click at [1330, 399] on button "Preview" at bounding box center [1327, 404] width 41 height 52
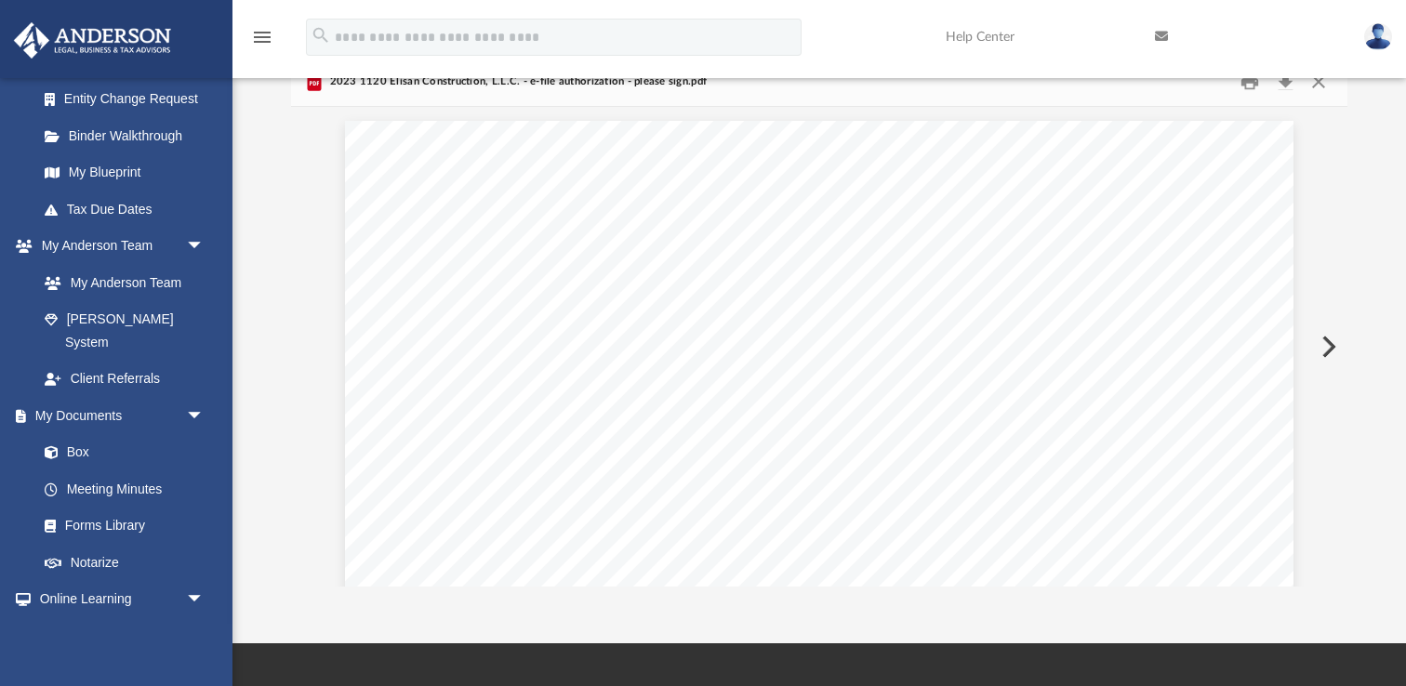
scroll to position [65, 0]
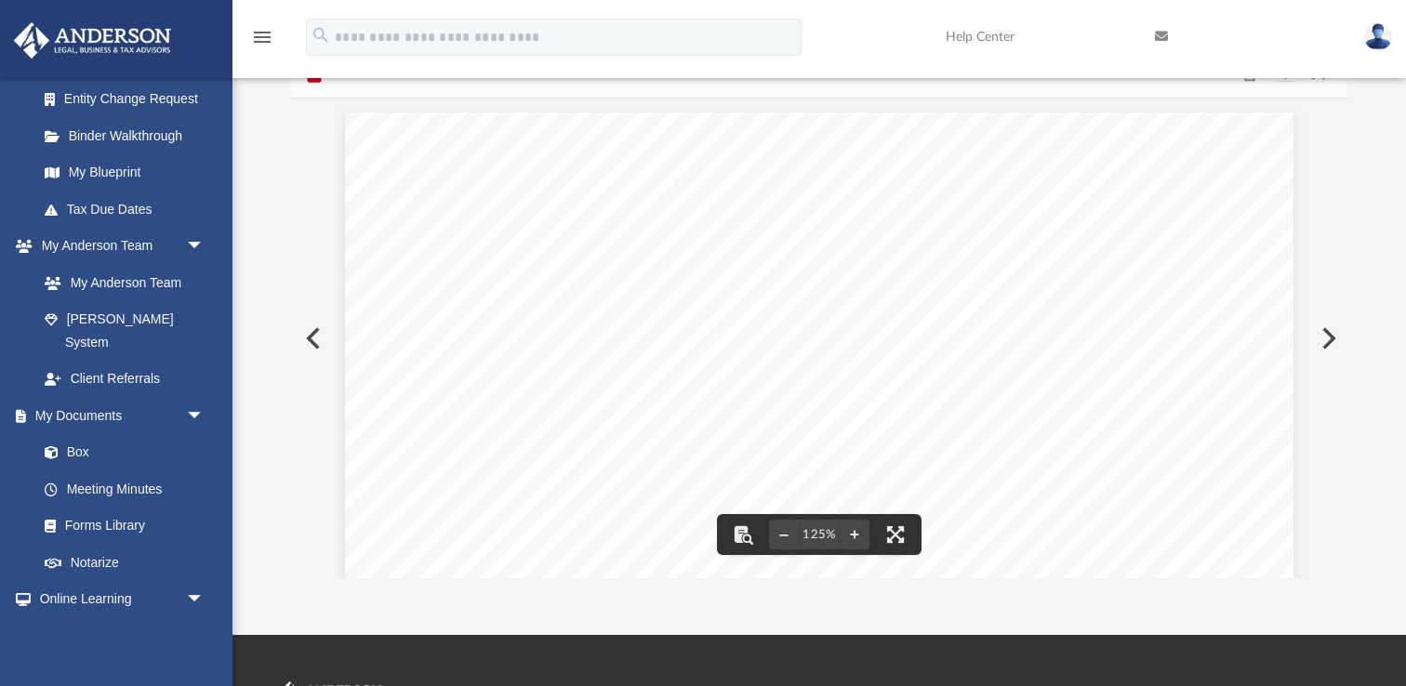
click at [312, 334] on button "Preview" at bounding box center [311, 338] width 41 height 52
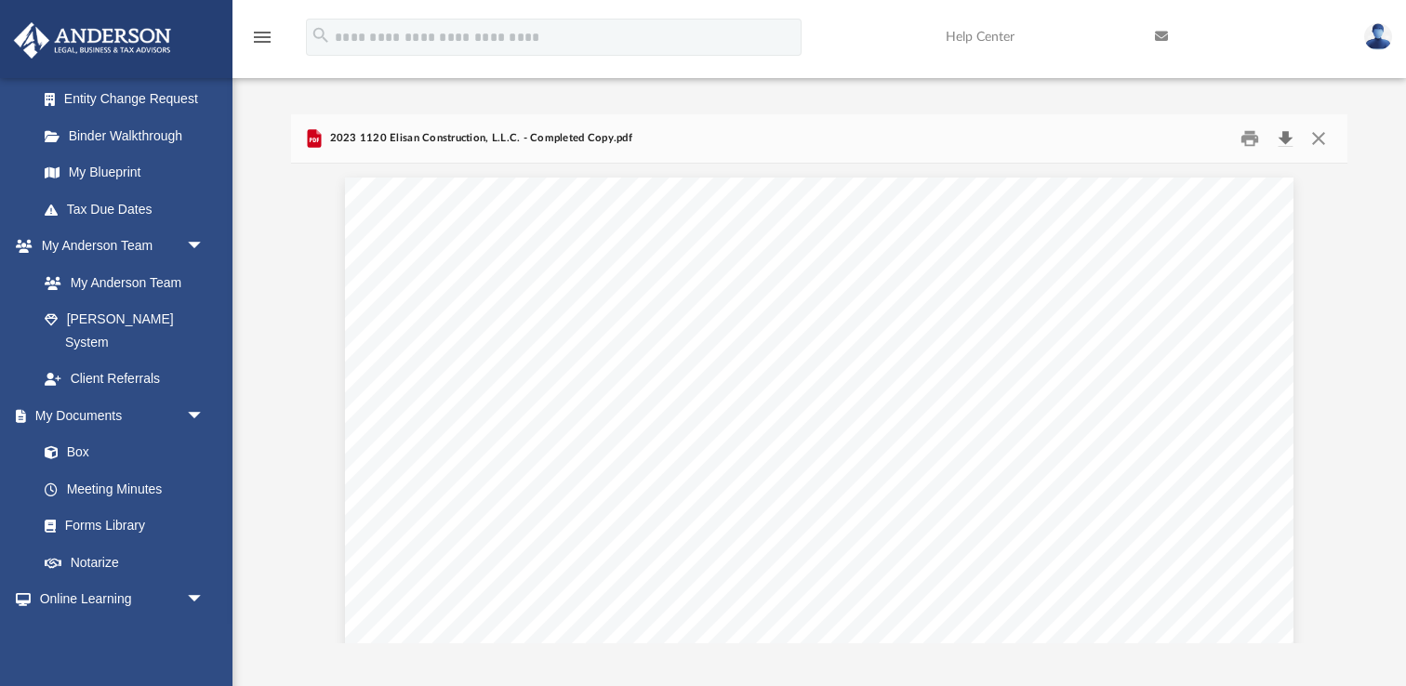
click at [1291, 142] on button "Download" at bounding box center [1284, 139] width 33 height 29
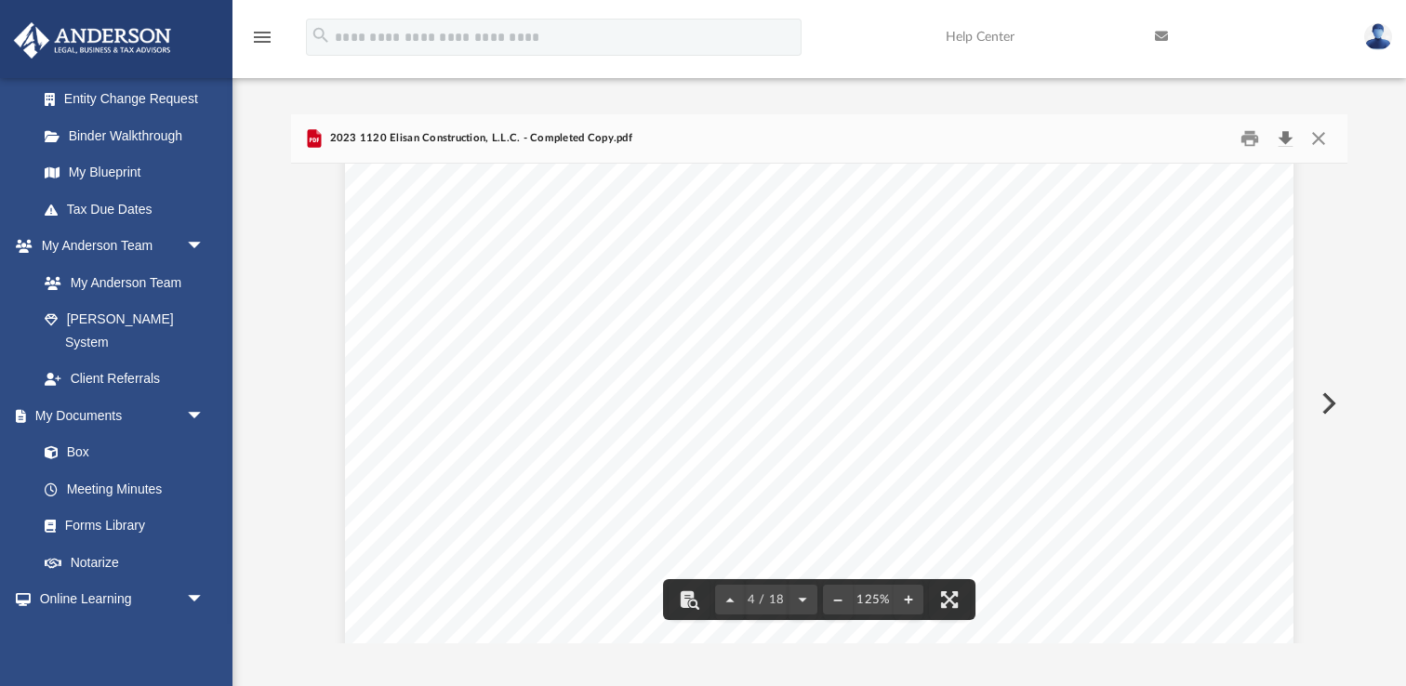
scroll to position [4377, 0]
